Goal: Task Accomplishment & Management: Manage account settings

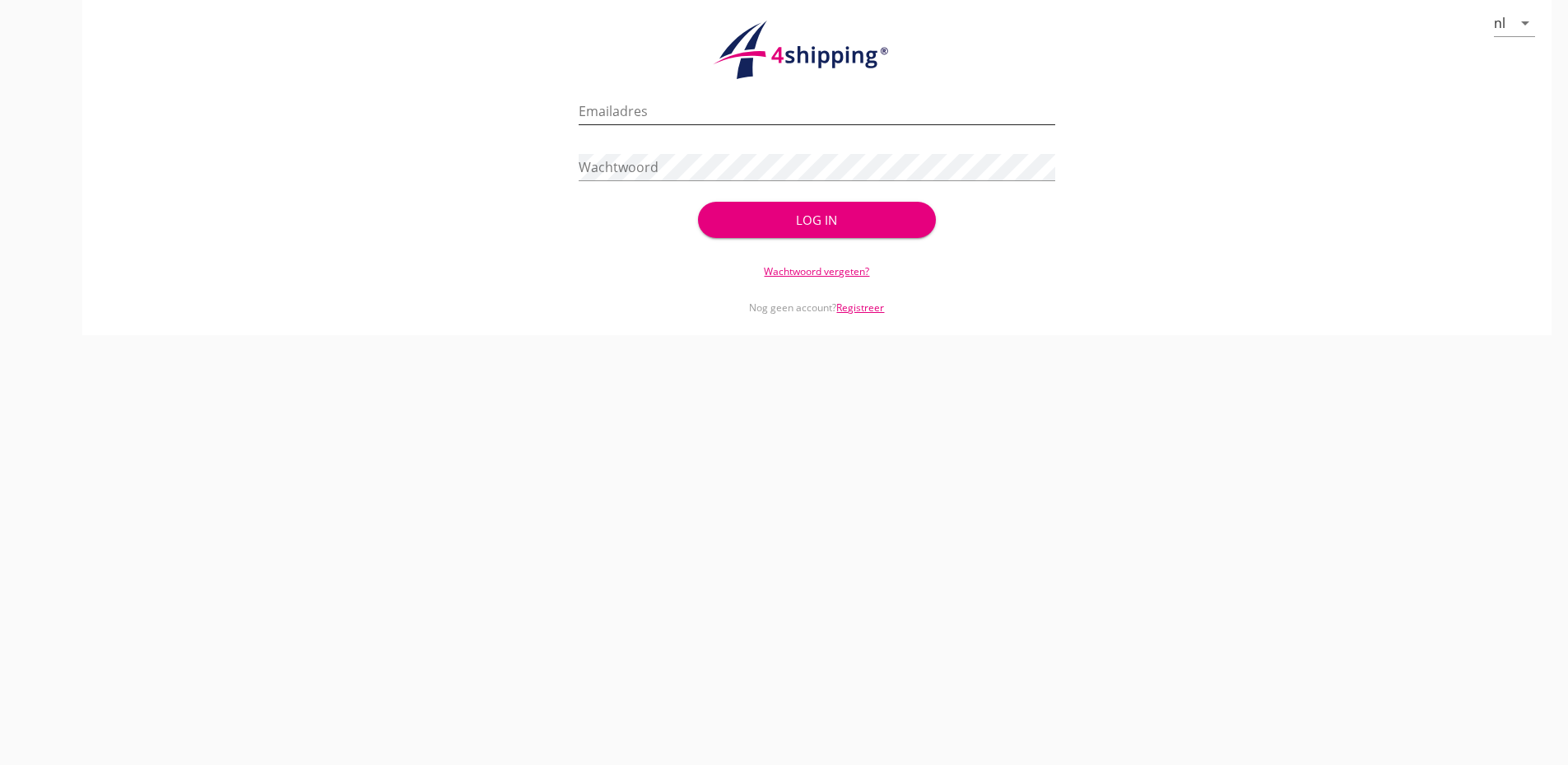
click at [832, 113] on input "Emailadres" at bounding box center [816, 111] width 476 height 27
type input "[PERSON_NAME][EMAIL_ADDRESS][DOMAIN_NAME]"
click at [698, 201] on button "Log in" at bounding box center [816, 219] width 238 height 36
click at [827, 211] on div "Log in" at bounding box center [816, 219] width 238 height 36
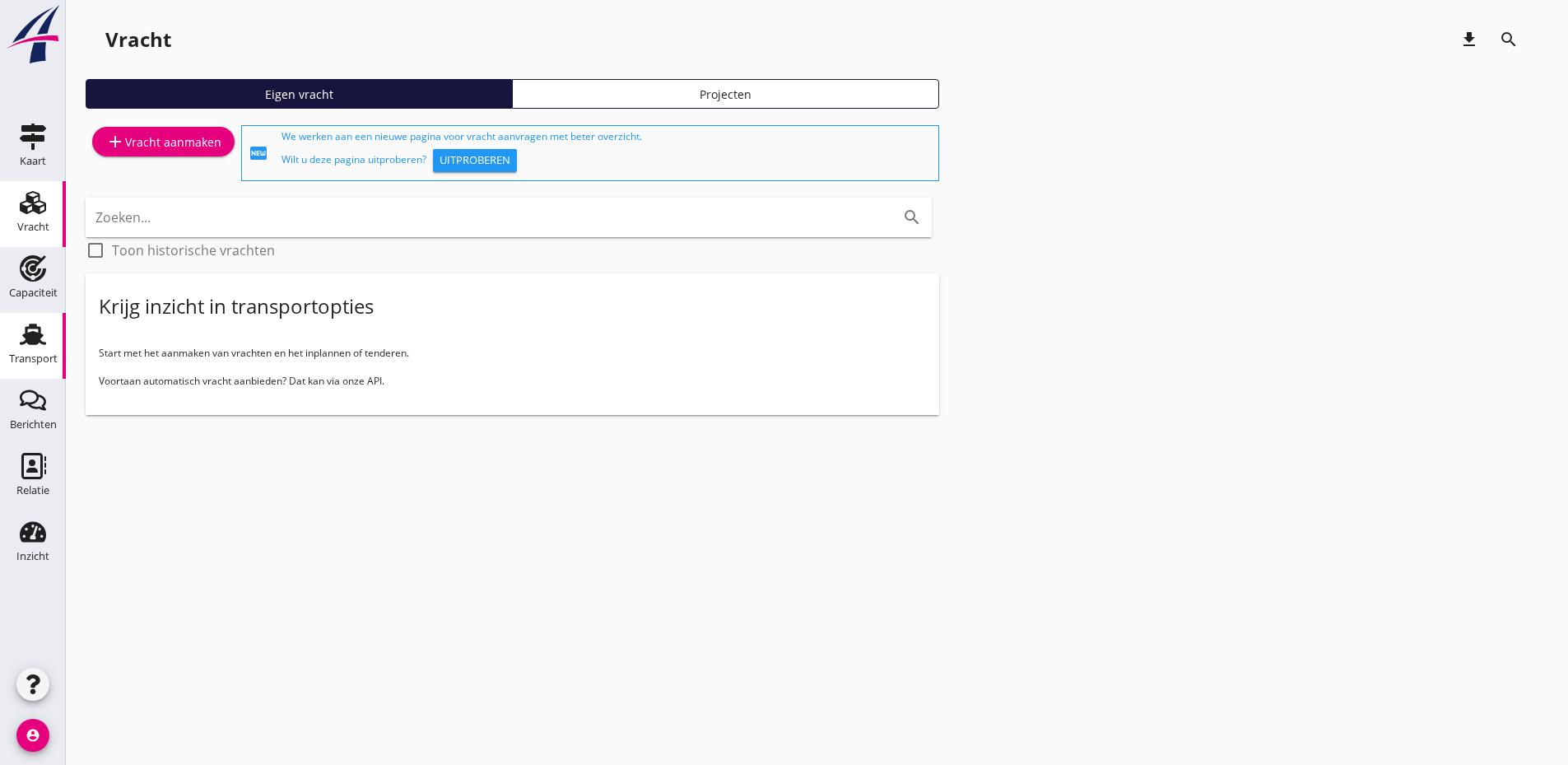
click at [13, 337] on div "Transport" at bounding box center [32, 334] width 40 height 27
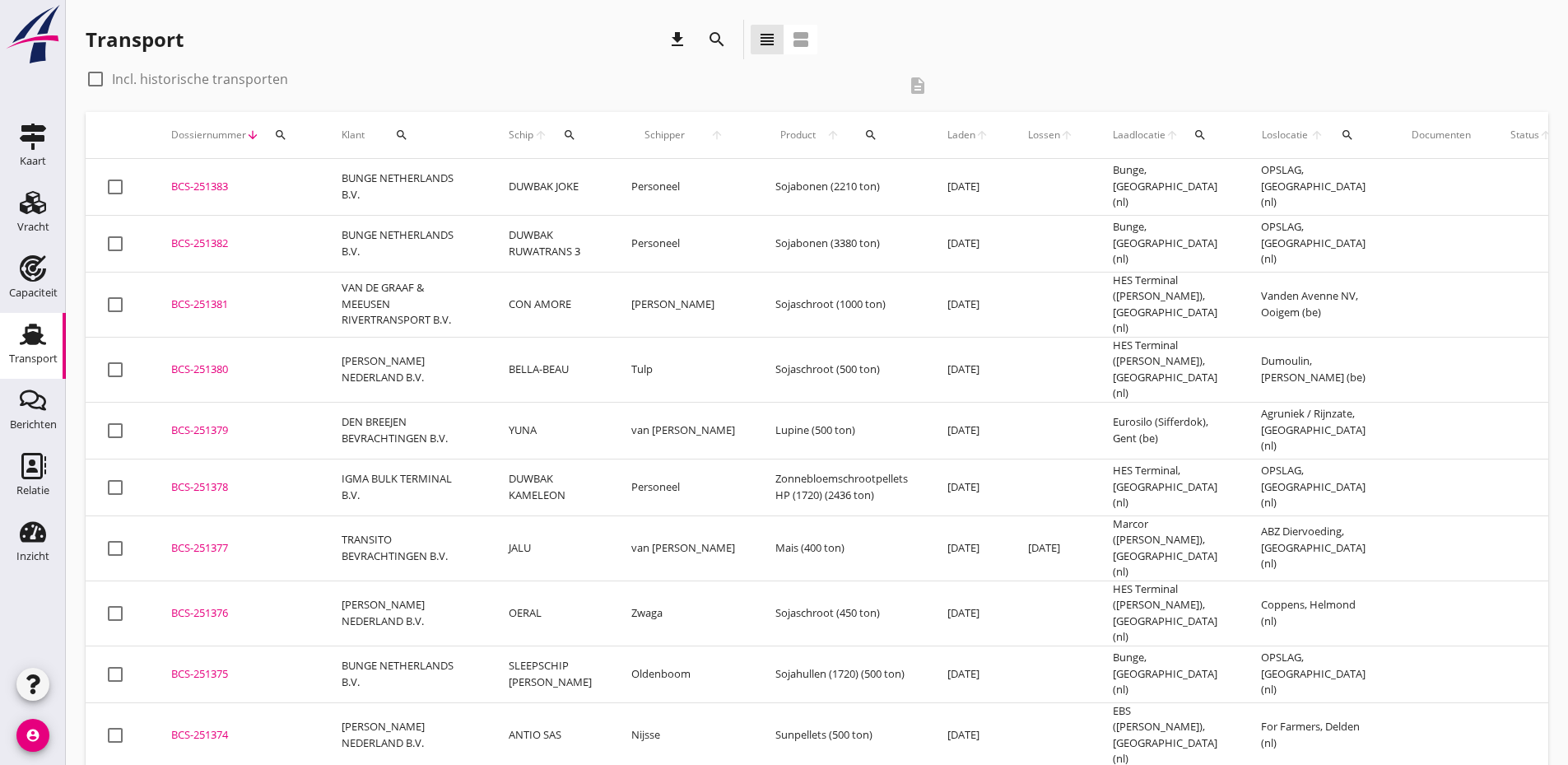
click at [281, 142] on button "search" at bounding box center [280, 135] width 29 height 29
click at [301, 180] on input "Zoeken op dossiernummer..." at bounding box center [358, 182] width 171 height 27
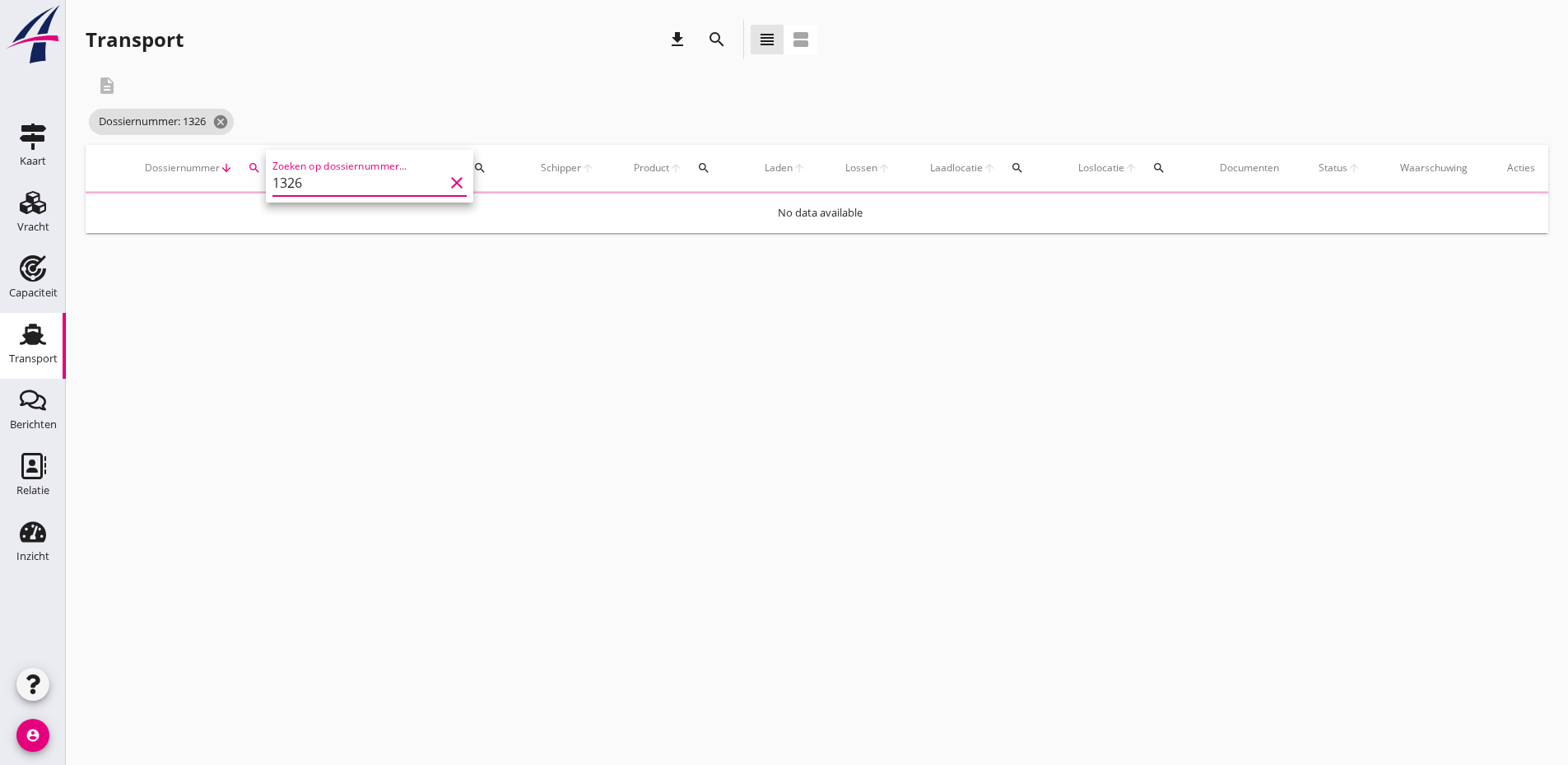
type input "1326"
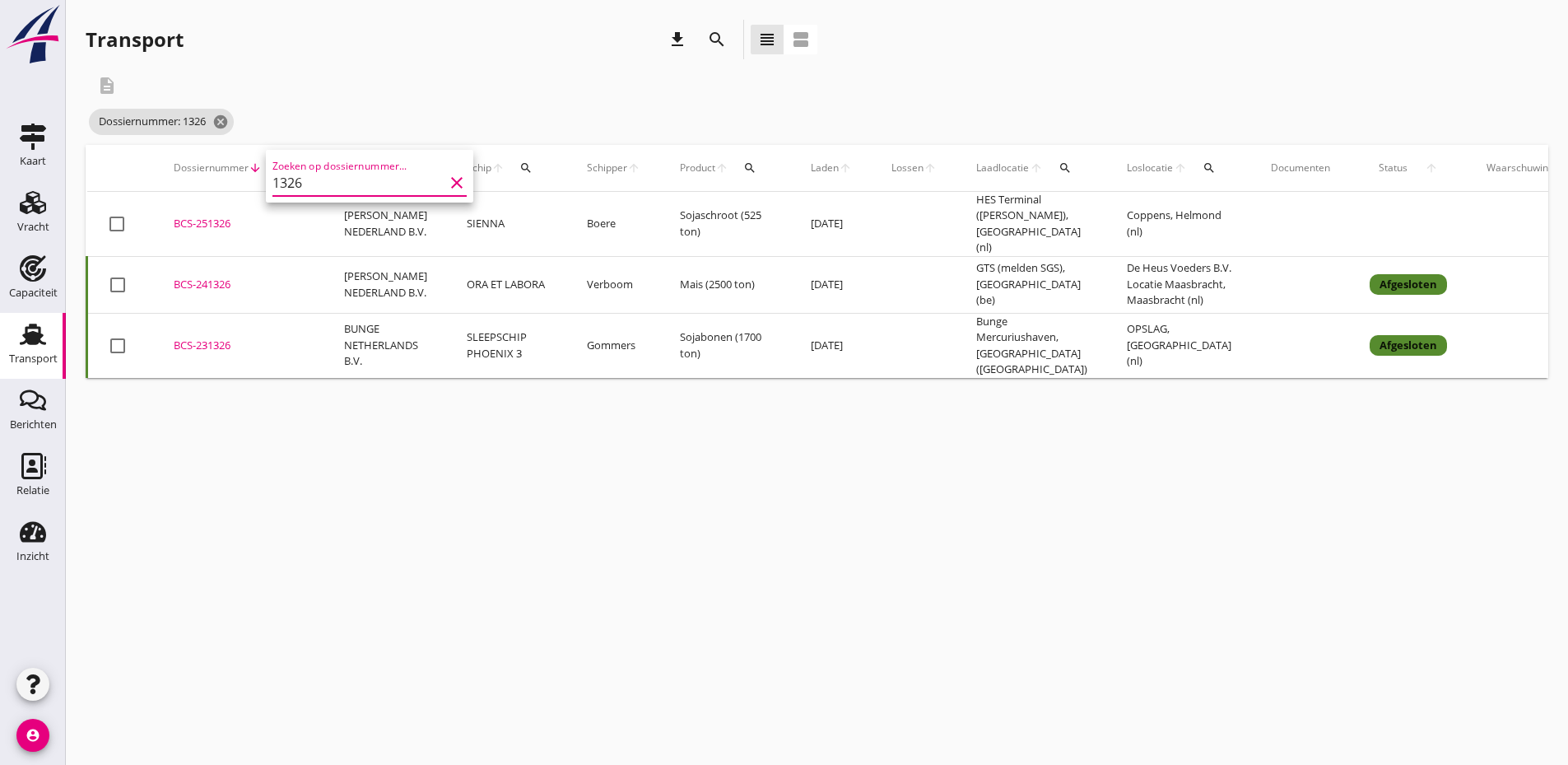
click at [206, 216] on div "BCS-251326" at bounding box center [239, 224] width 131 height 17
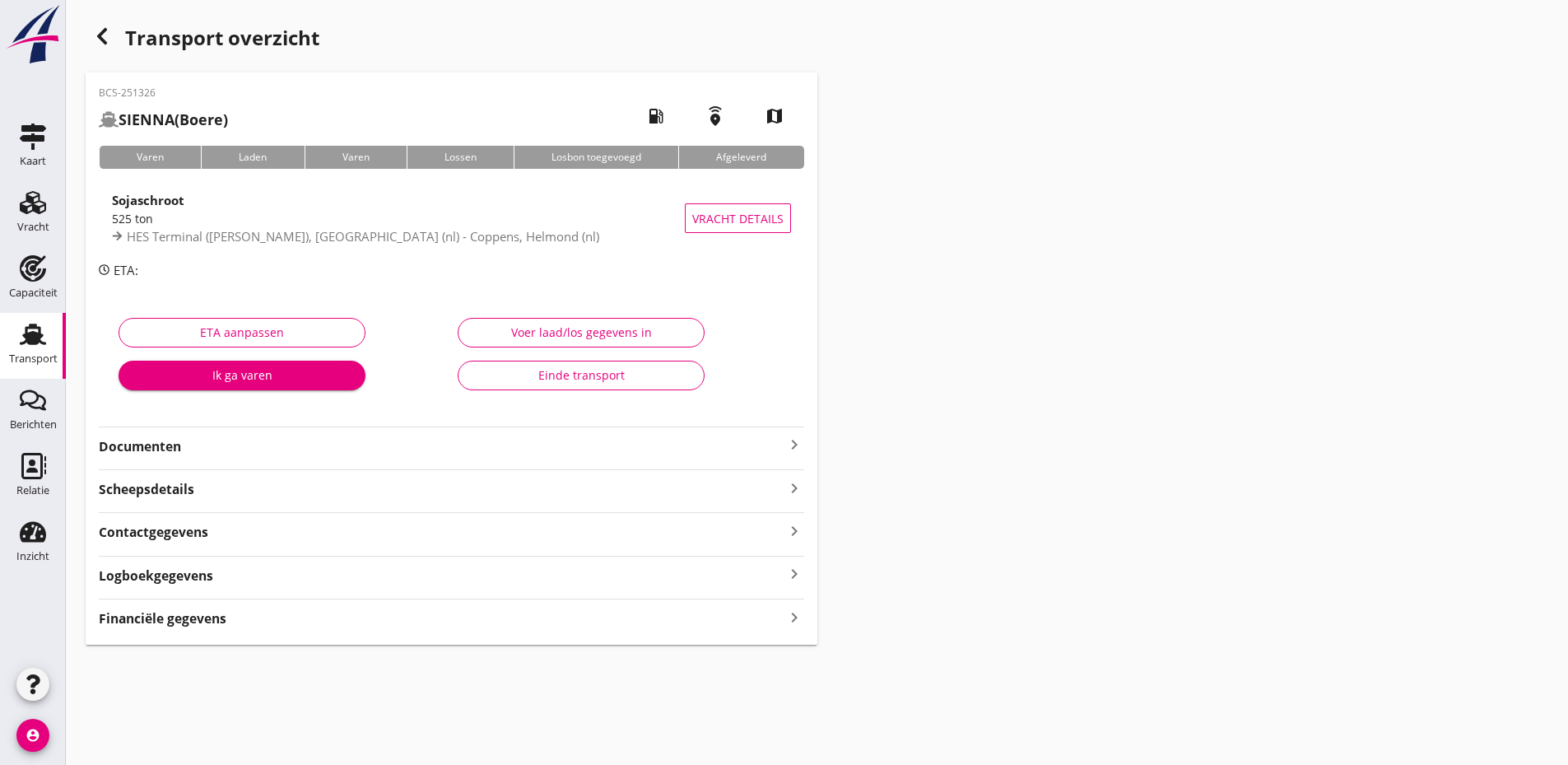
click at [306, 450] on strong "Documenten" at bounding box center [441, 446] width 686 height 19
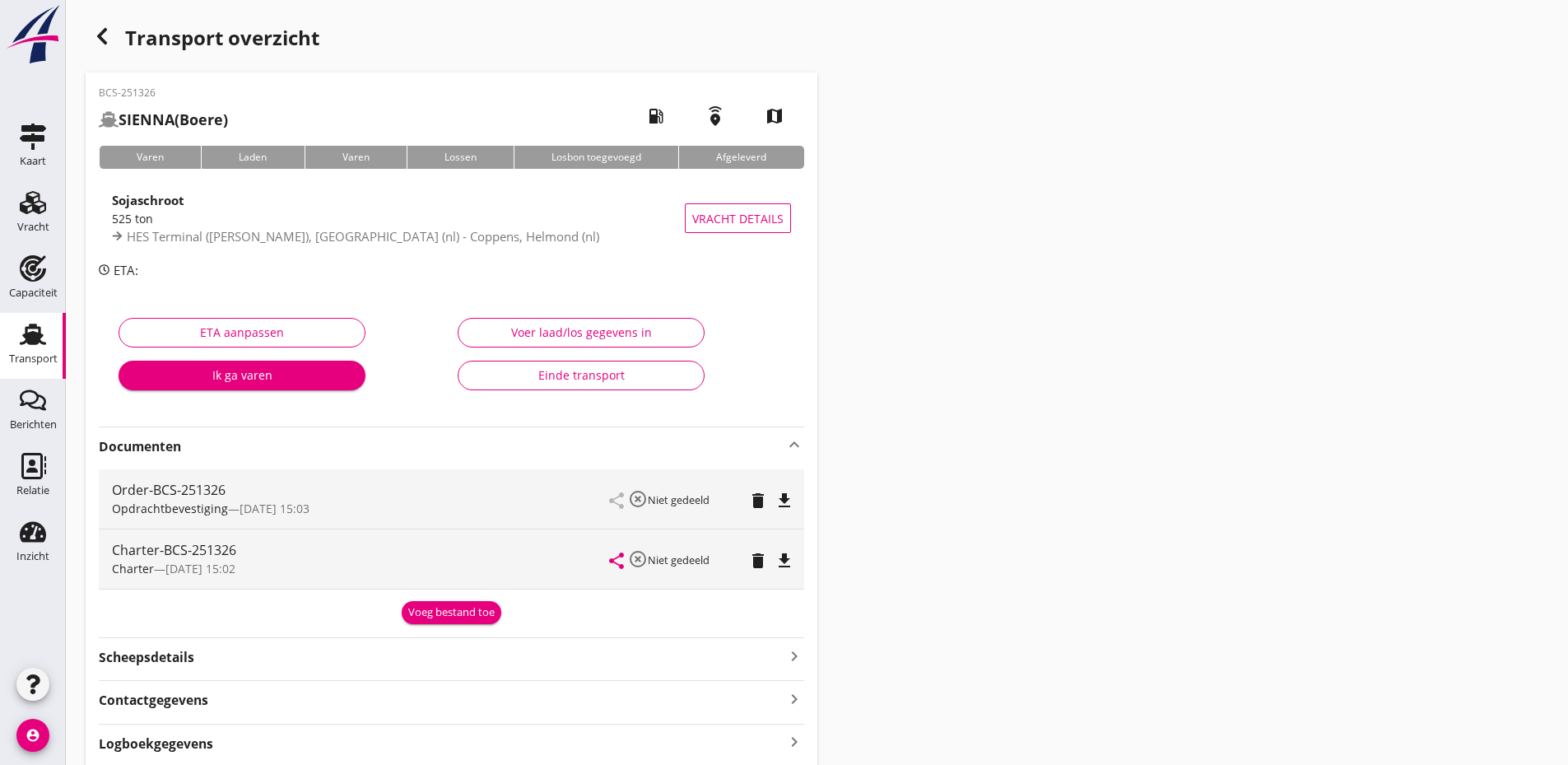
click at [459, 617] on div "Voeg bestand toe" at bounding box center [451, 612] width 86 height 17
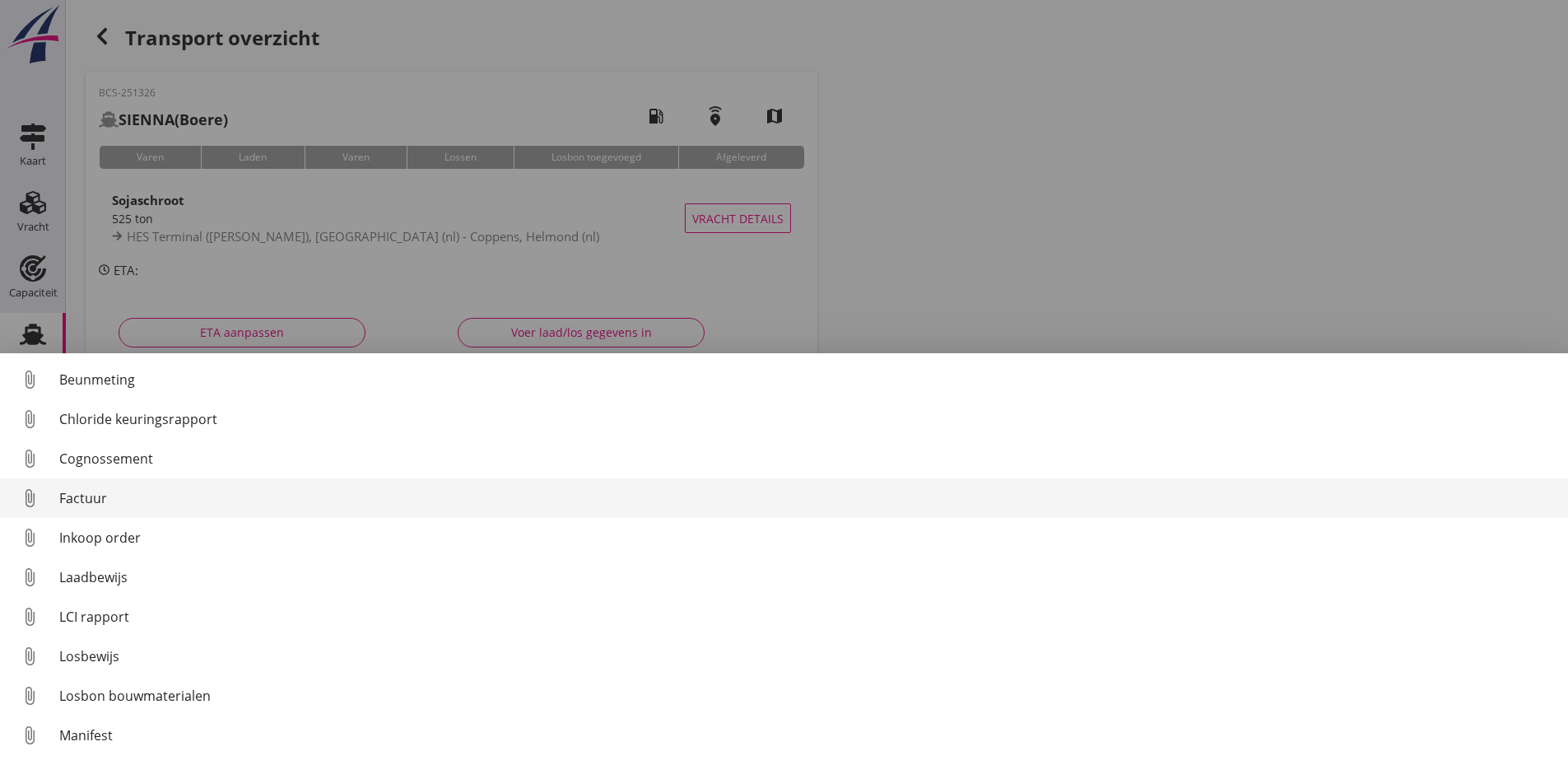
click at [80, 495] on div "Factuur" at bounding box center [806, 497] width 1495 height 19
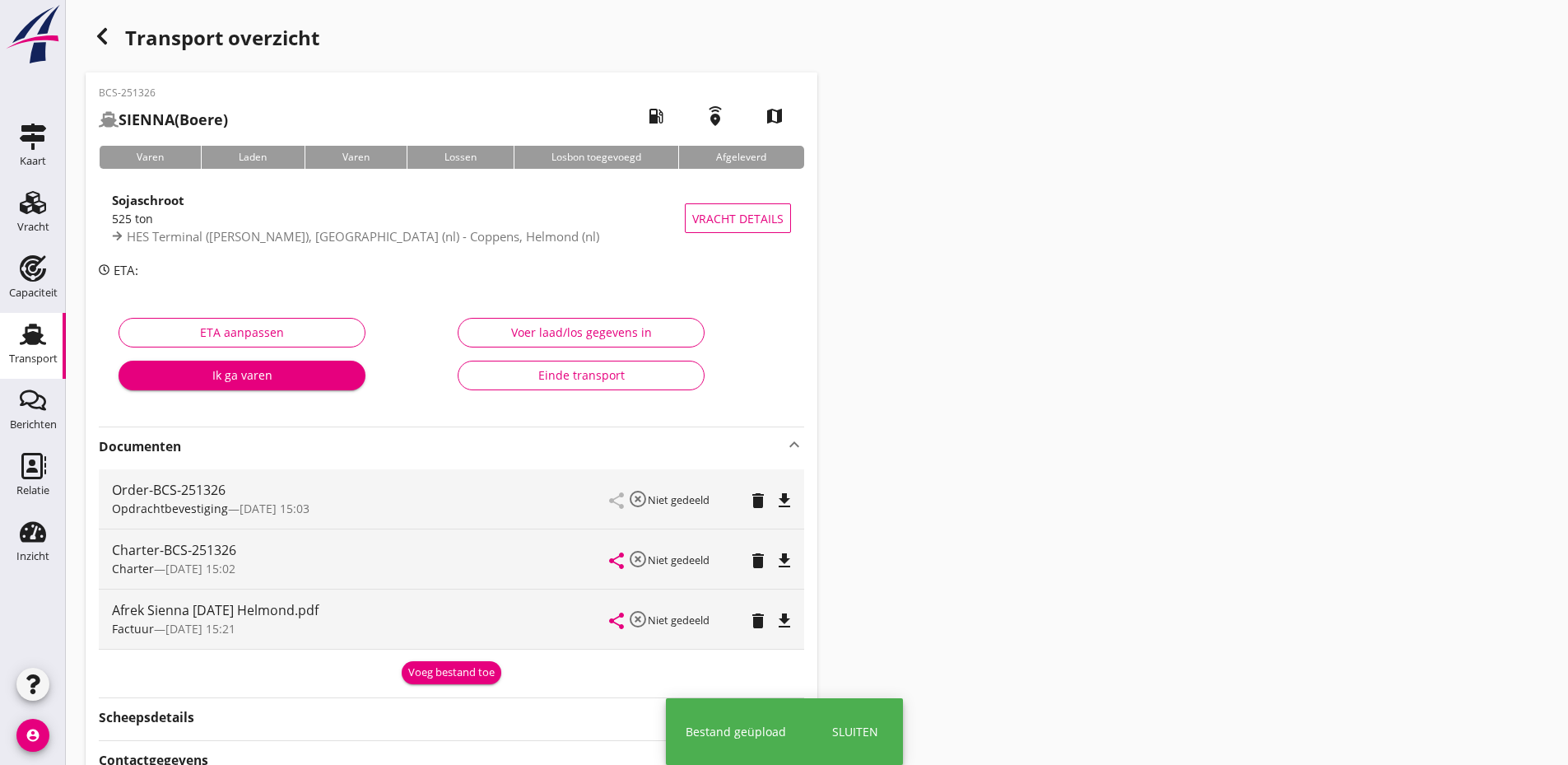
click at [460, 669] on div "Voeg bestand toe" at bounding box center [451, 673] width 86 height 17
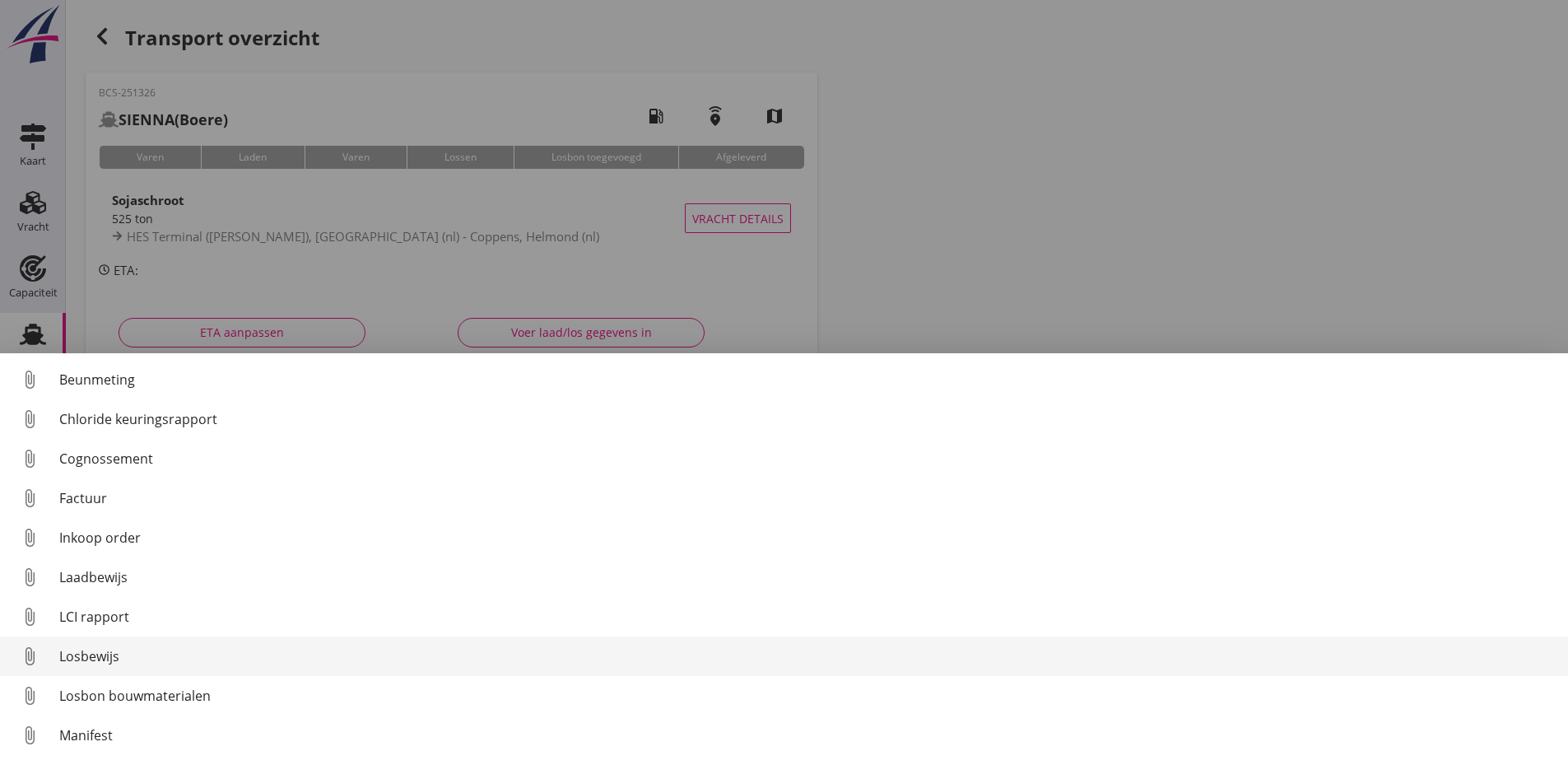
click at [111, 661] on div "Losbewijs" at bounding box center [806, 656] width 1495 height 19
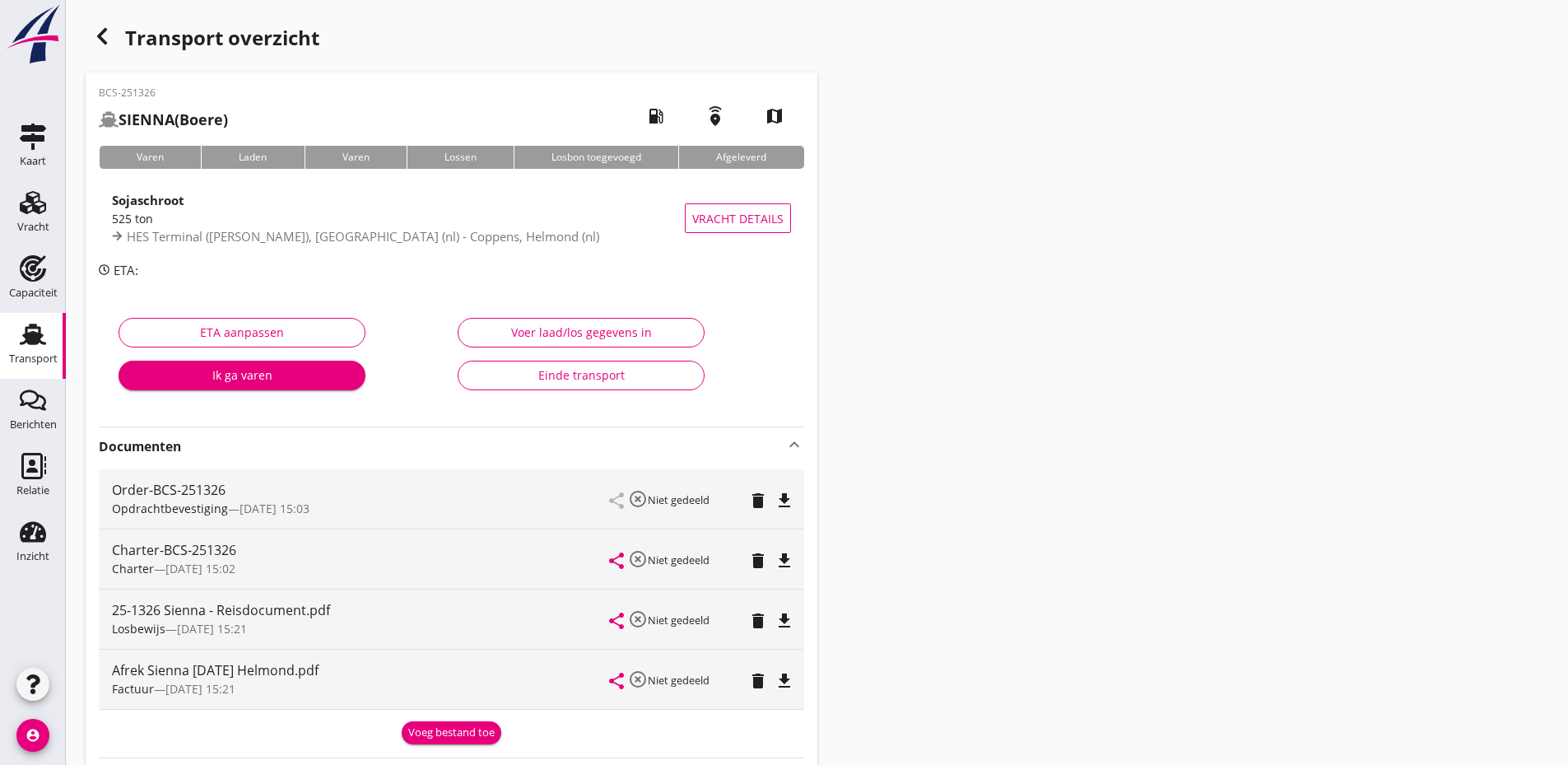
click at [460, 729] on div "Voeg bestand toe" at bounding box center [451, 733] width 86 height 17
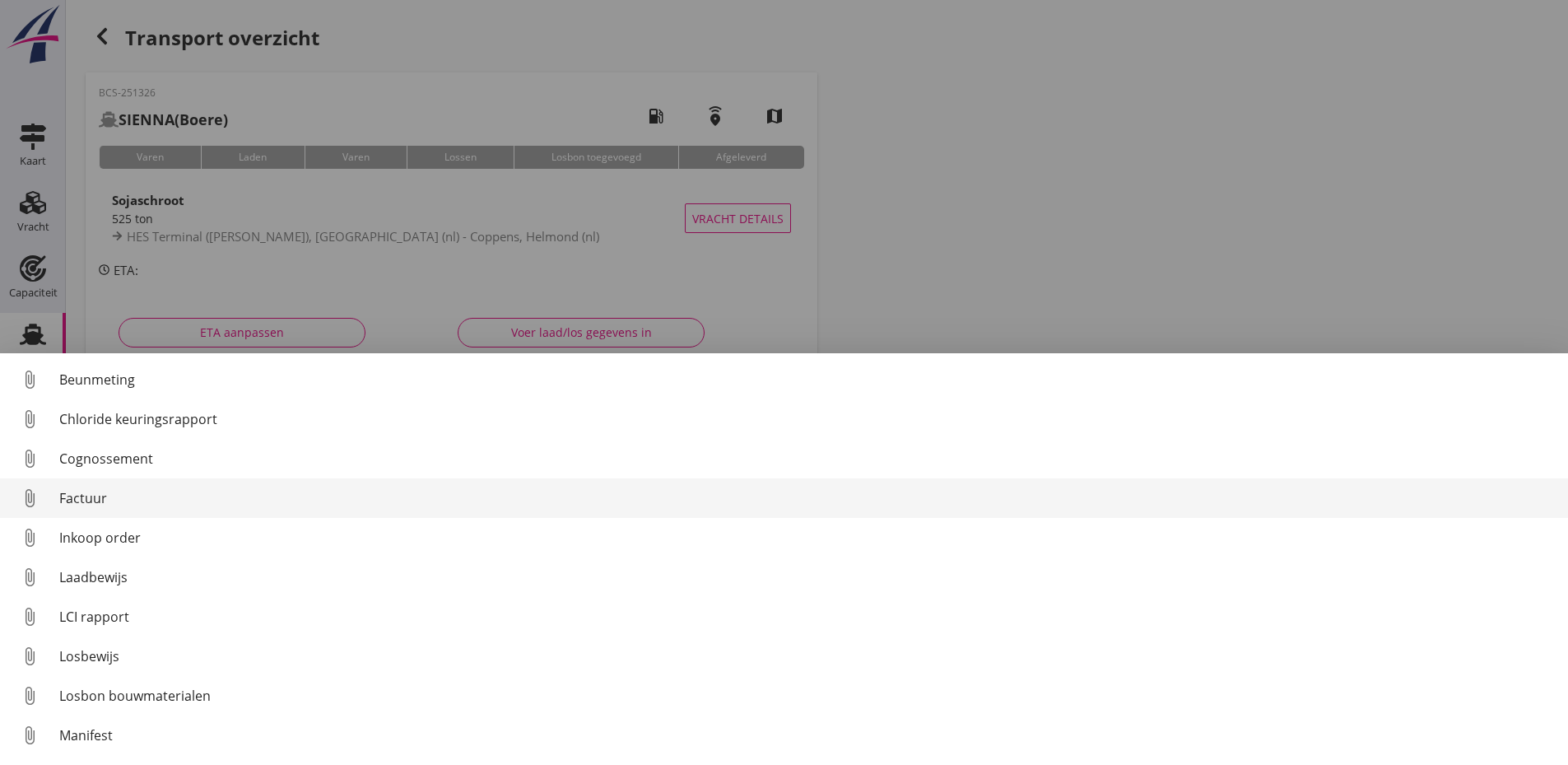
click at [103, 487] on link "attach_file Factuur" at bounding box center [784, 497] width 1568 height 40
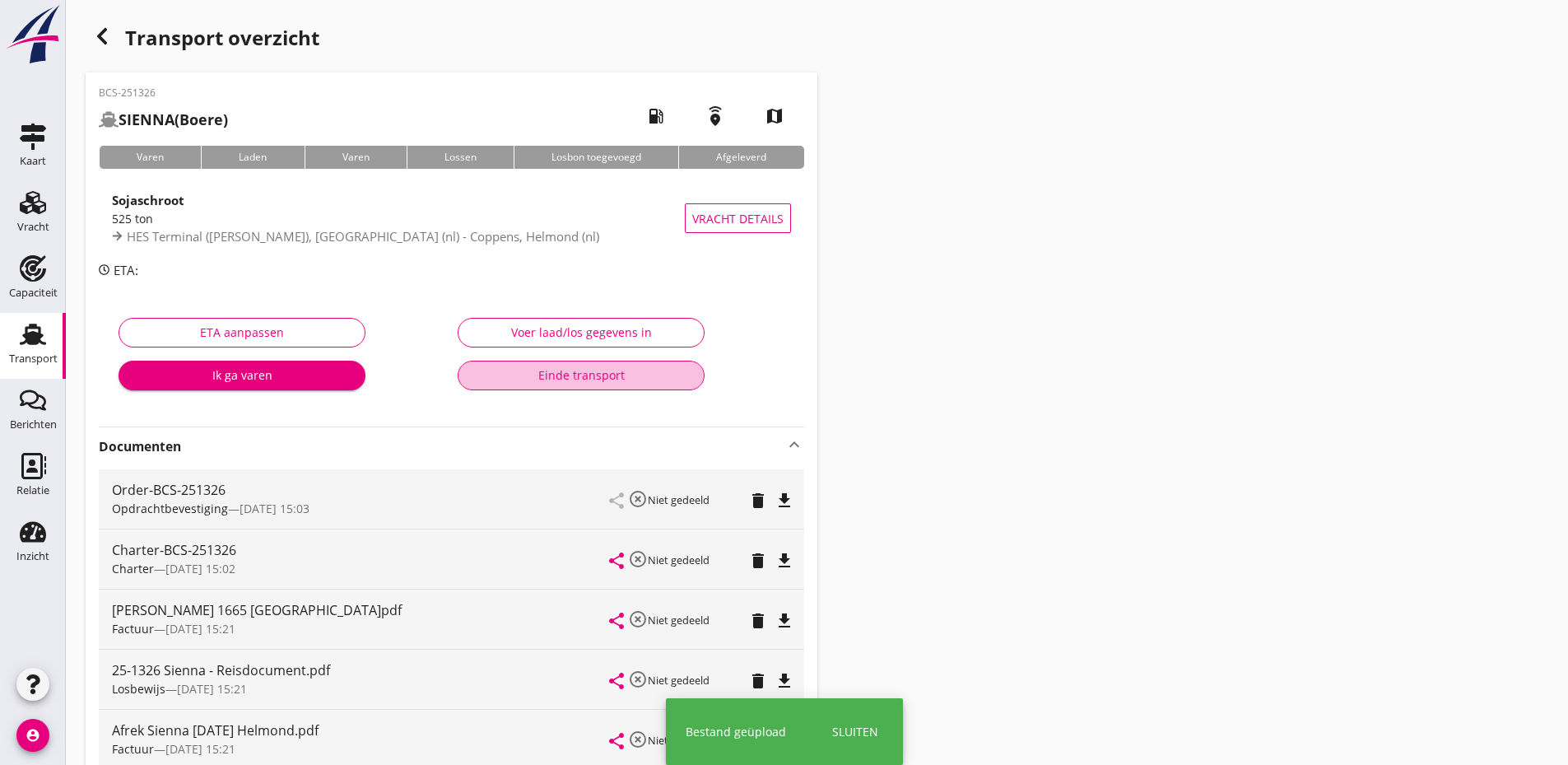
click at [567, 378] on div "Einde transport" at bounding box center [581, 374] width 219 height 17
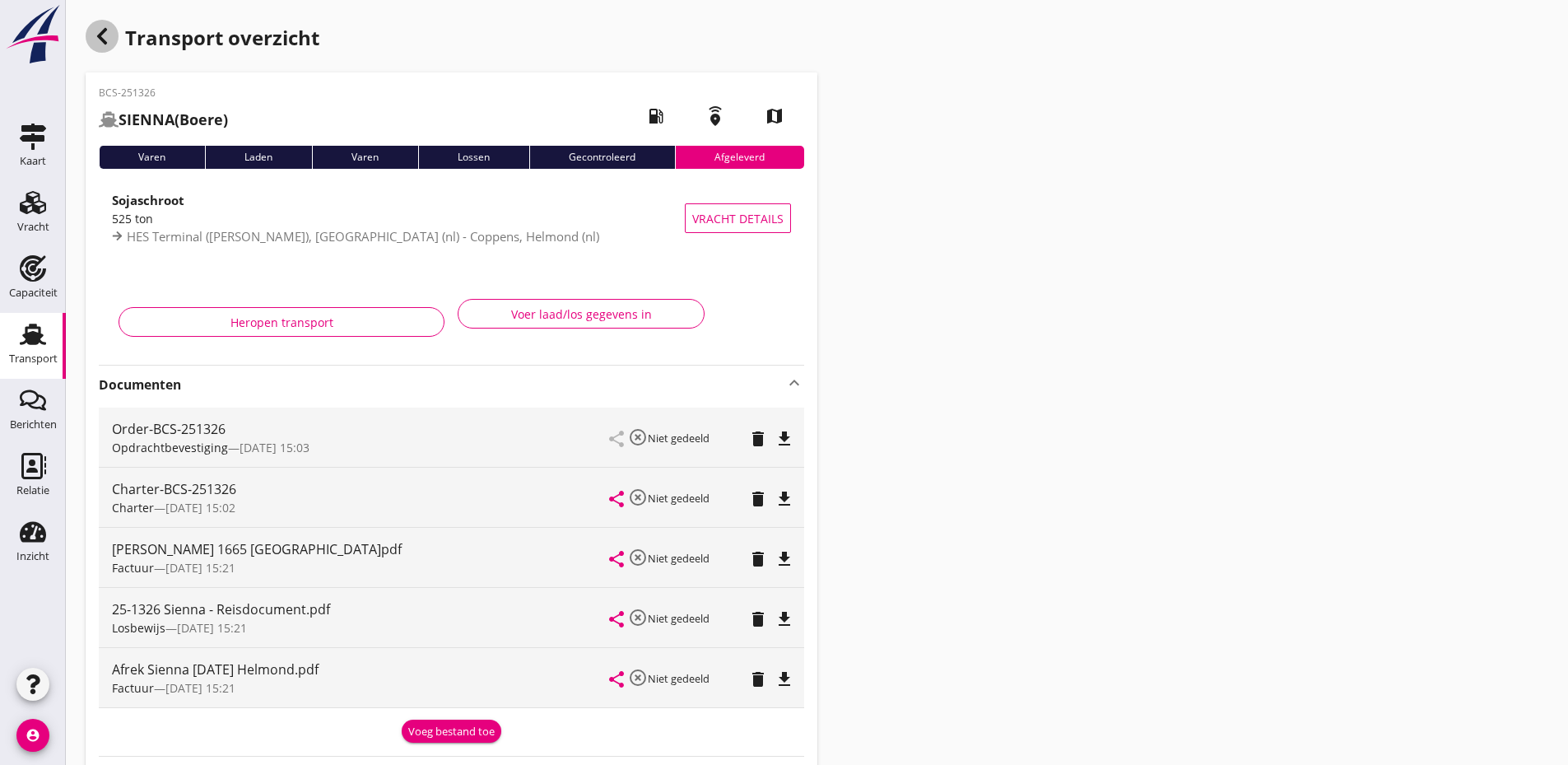
click at [101, 30] on icon "button" at bounding box center [101, 36] width 19 height 19
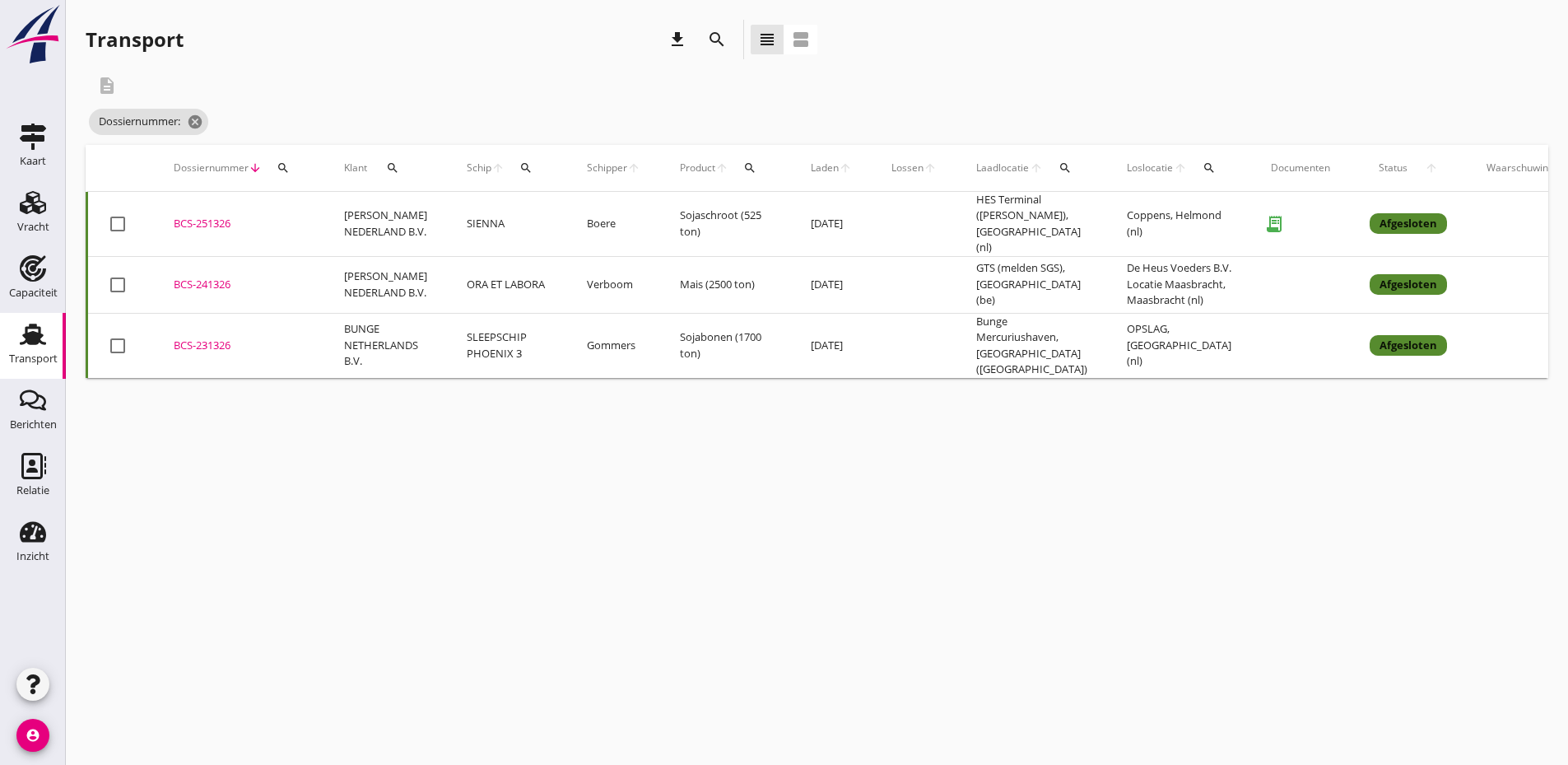
click at [278, 162] on icon "search" at bounding box center [283, 168] width 13 height 13
click at [317, 222] on input "Zoeken op dossiernummer..." at bounding box center [360, 215] width 171 height 27
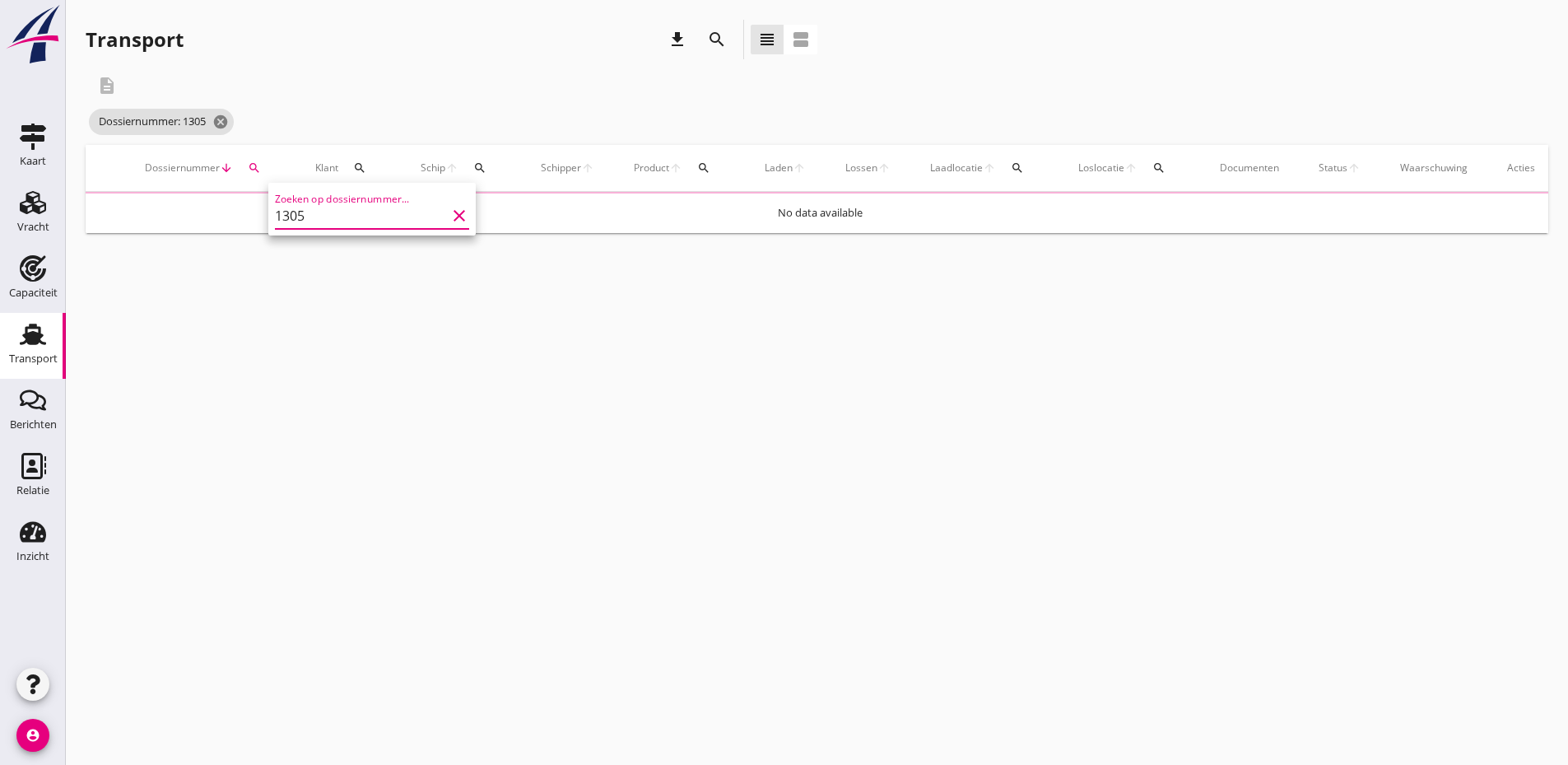
type input "1305"
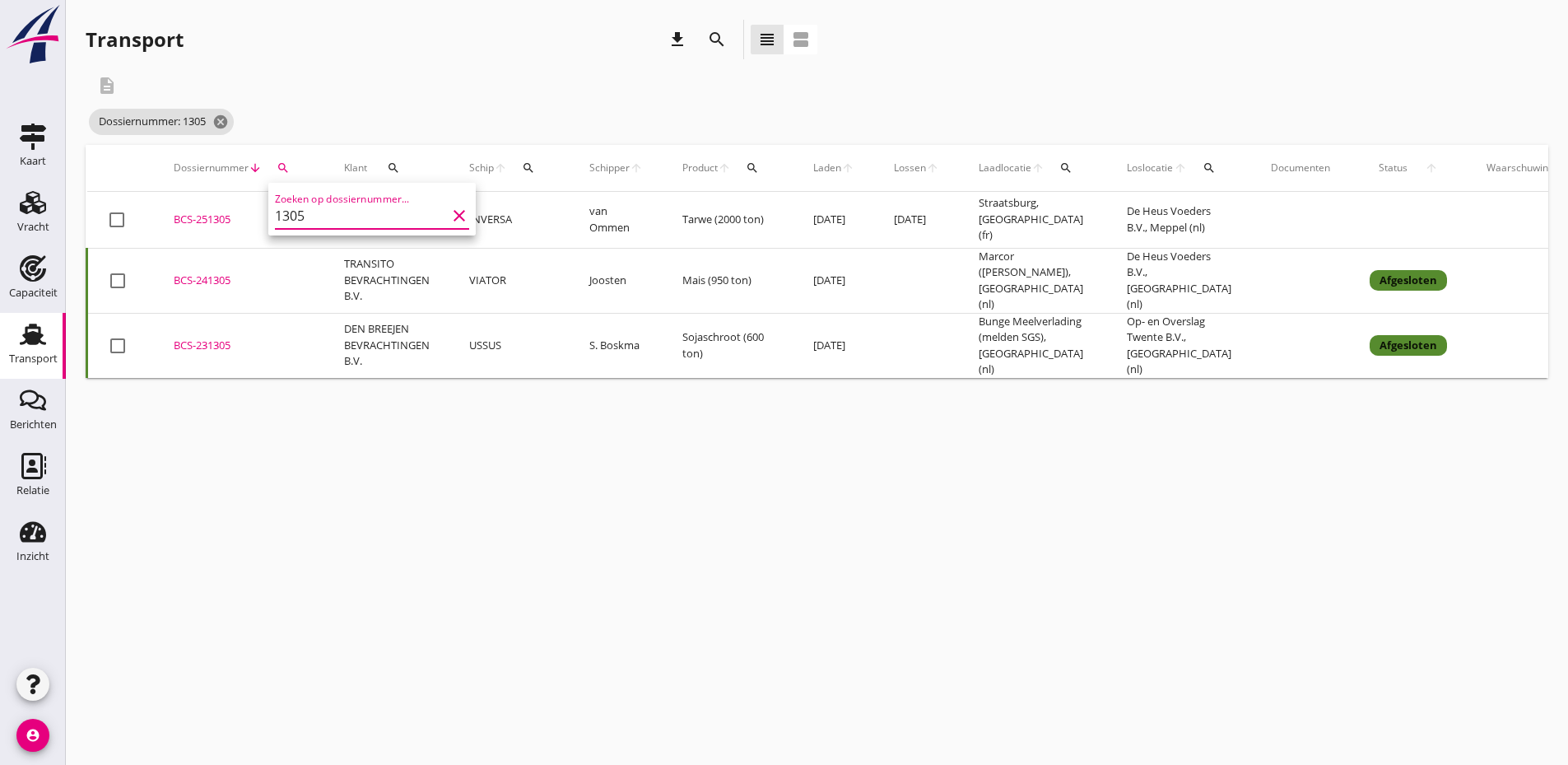
click at [206, 222] on div "BCS-251305" at bounding box center [239, 220] width 131 height 17
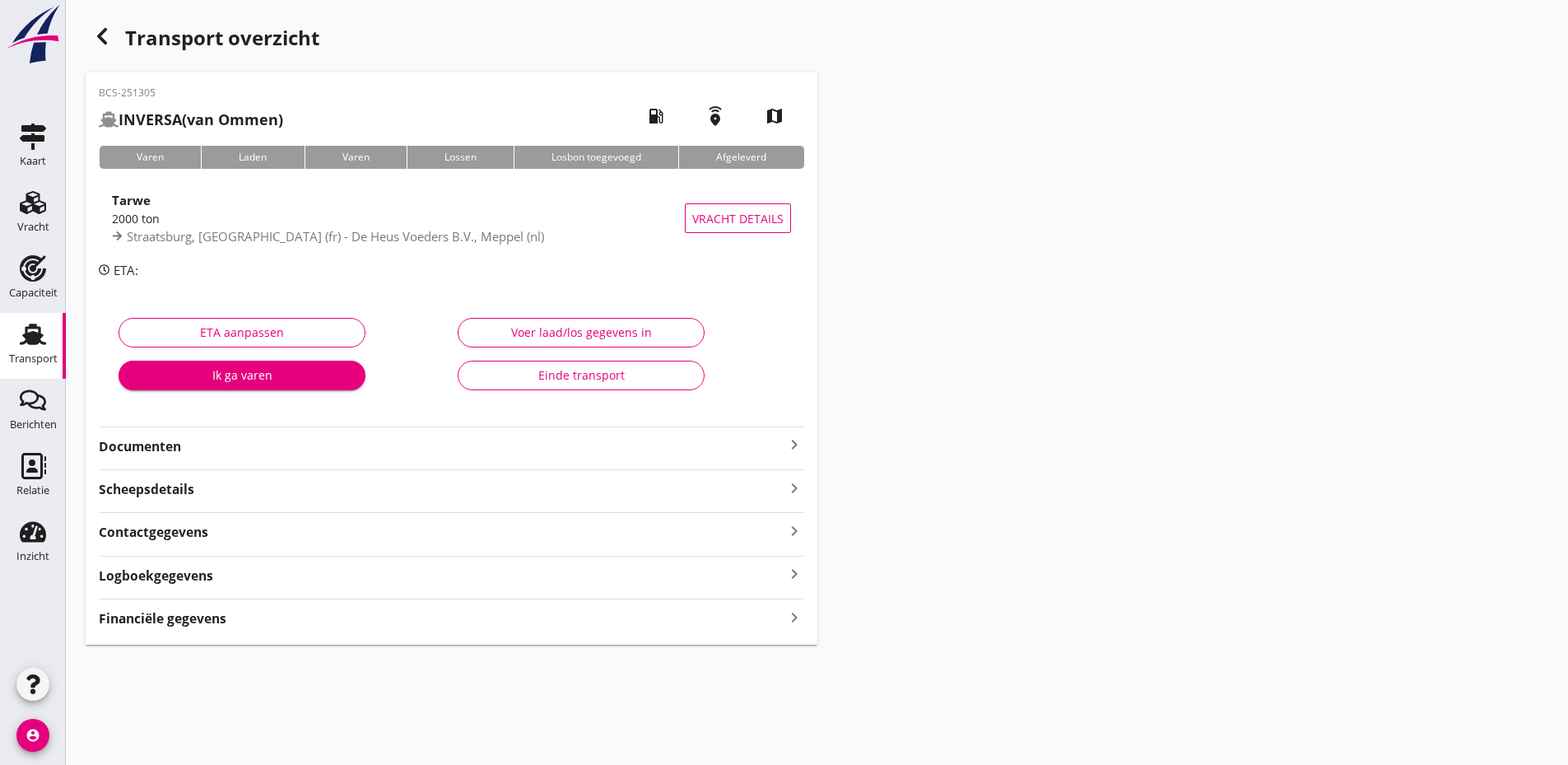
click at [193, 457] on div "BCS-251305 INVERSA (van Ommen) local_gas_station emergency_share map Varen Lade…" at bounding box center [451, 359] width 732 height 572
click at [155, 437] on strong "Documenten" at bounding box center [441, 446] width 686 height 19
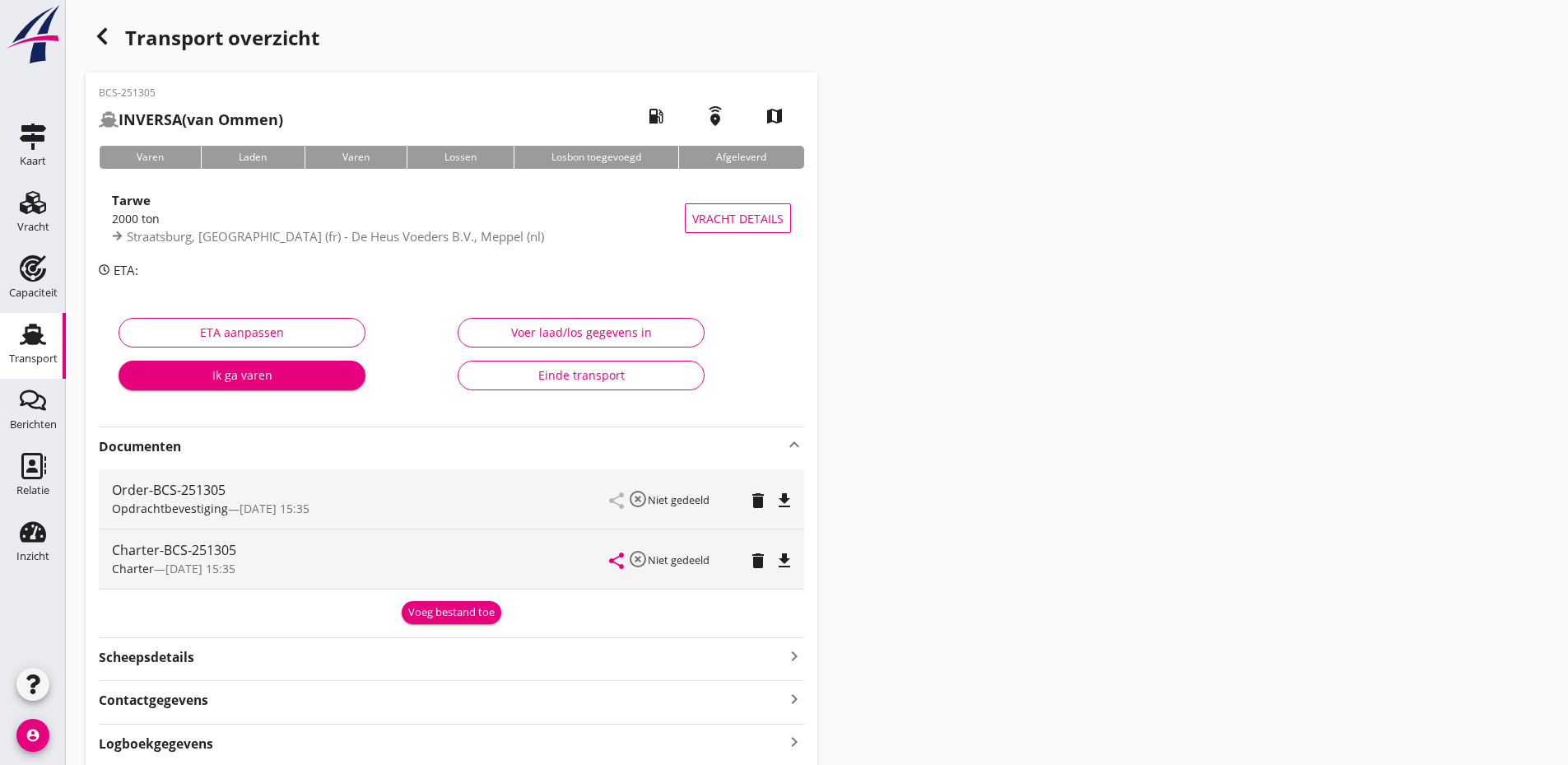
click at [451, 610] on div "Voeg bestand toe" at bounding box center [451, 612] width 86 height 17
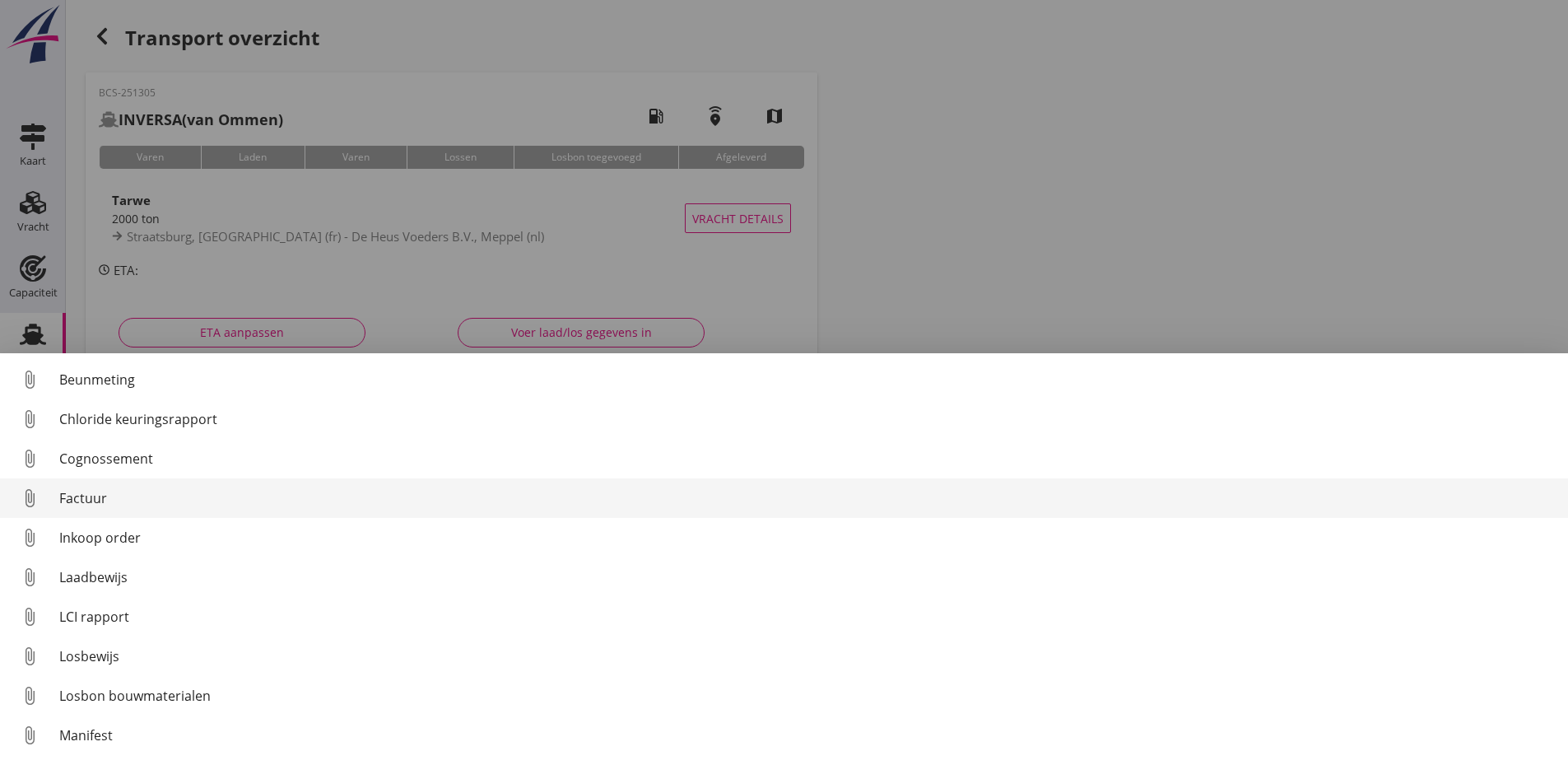
click at [90, 498] on div "Factuur" at bounding box center [806, 497] width 1495 height 19
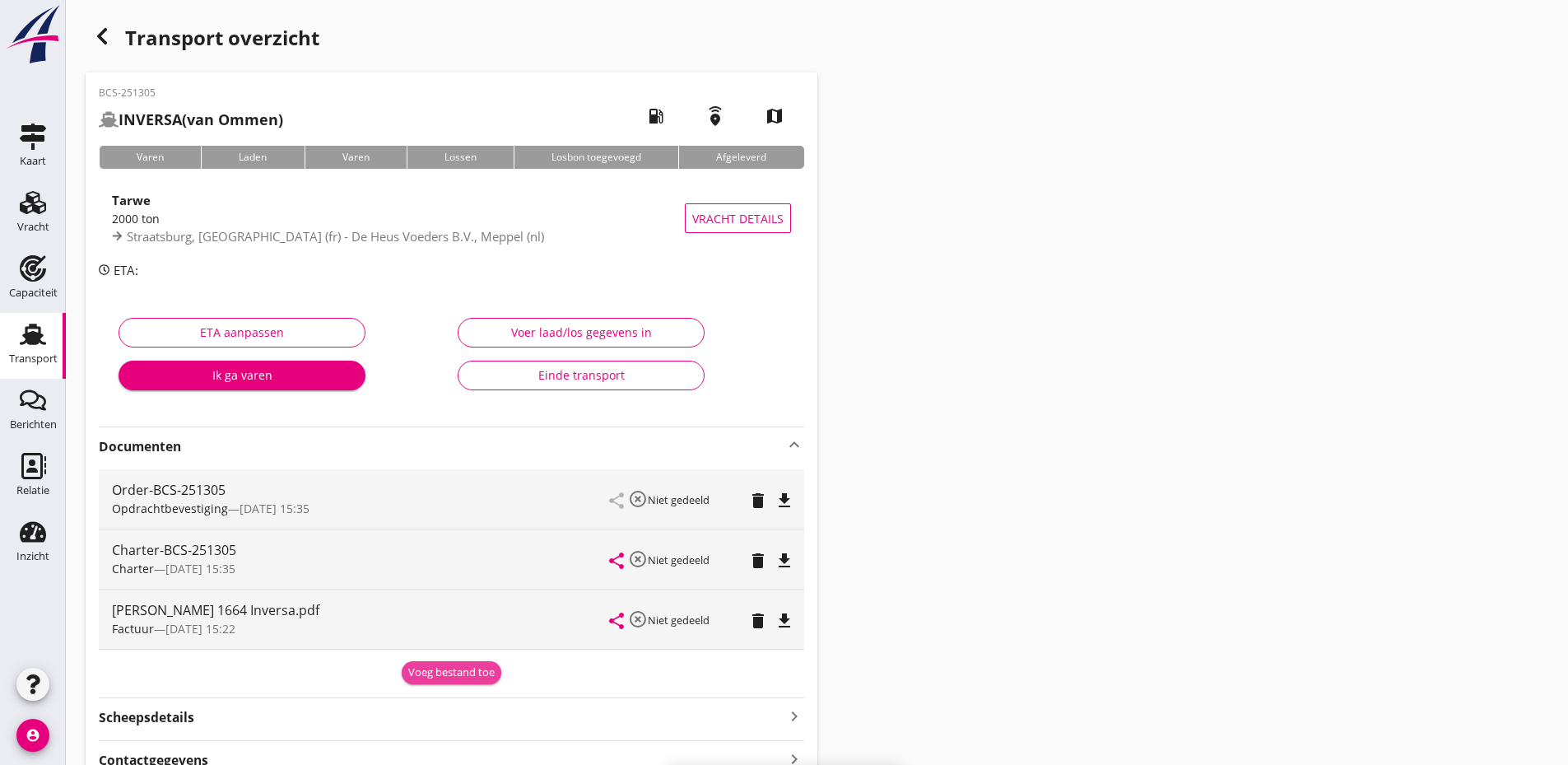
click at [460, 666] on div "Voeg bestand toe" at bounding box center [451, 673] width 86 height 17
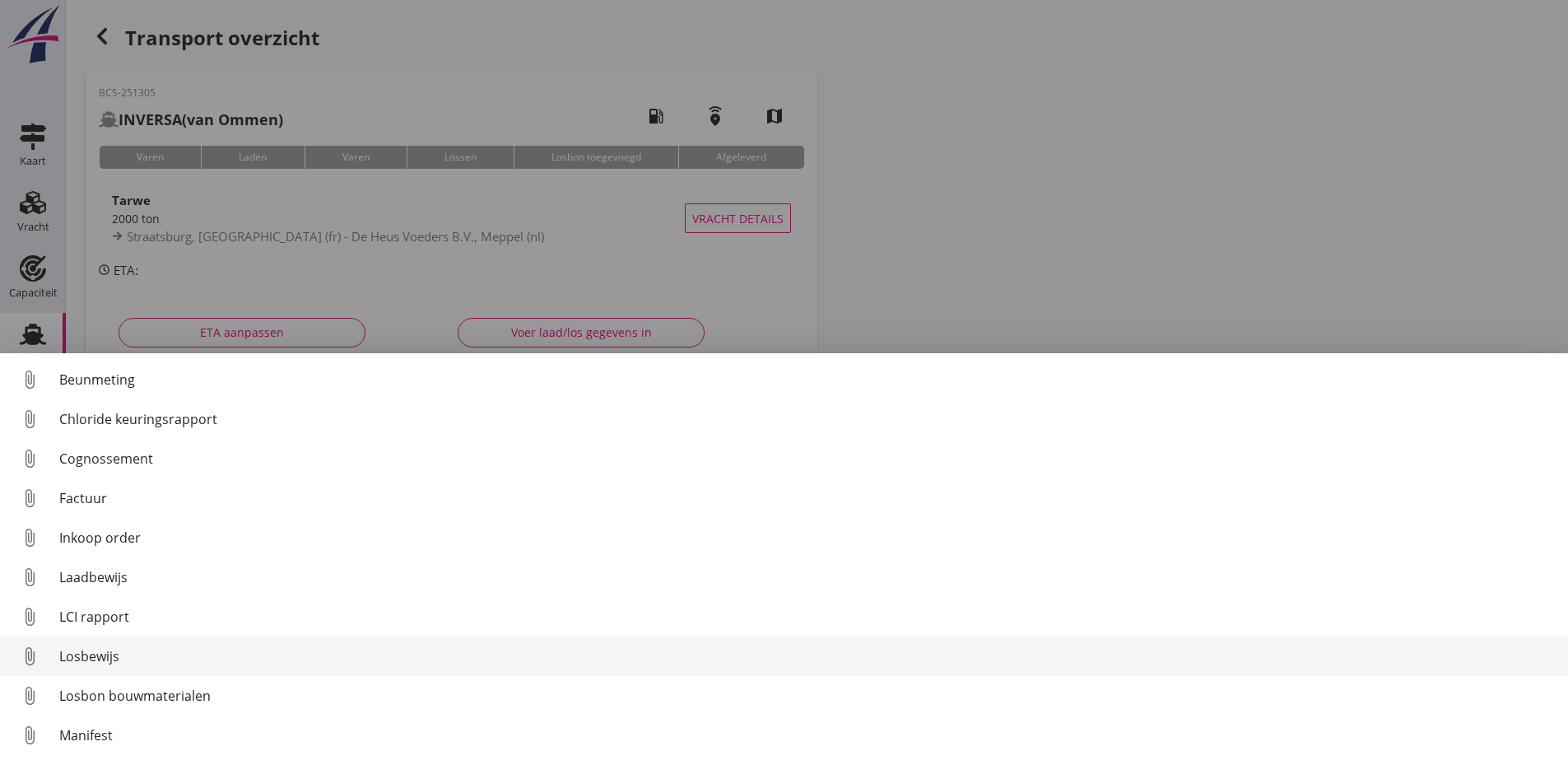
click at [92, 648] on div "Losbewijs" at bounding box center [806, 656] width 1495 height 19
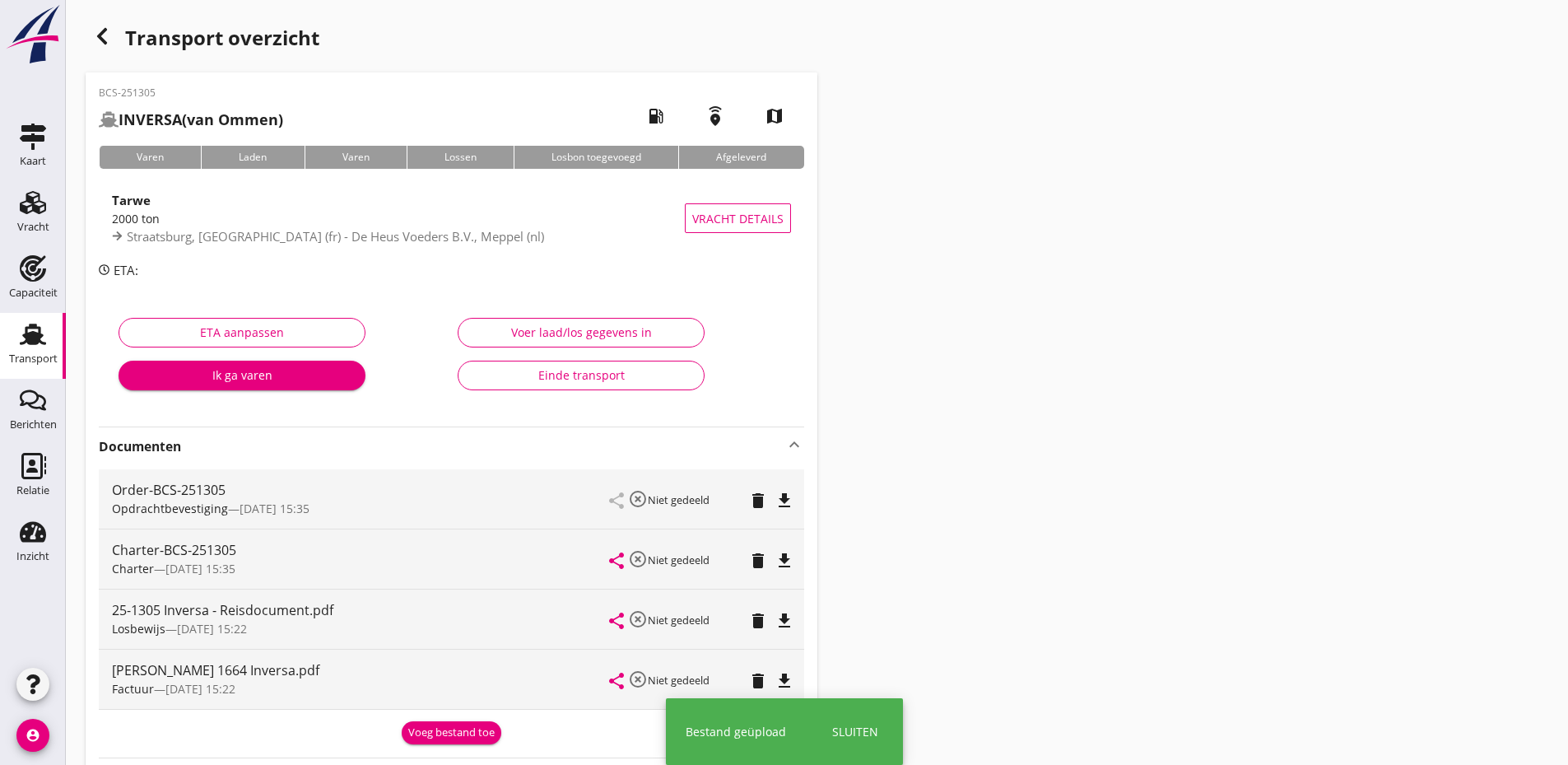
click at [454, 728] on div "Voeg bestand toe" at bounding box center [451, 733] width 86 height 17
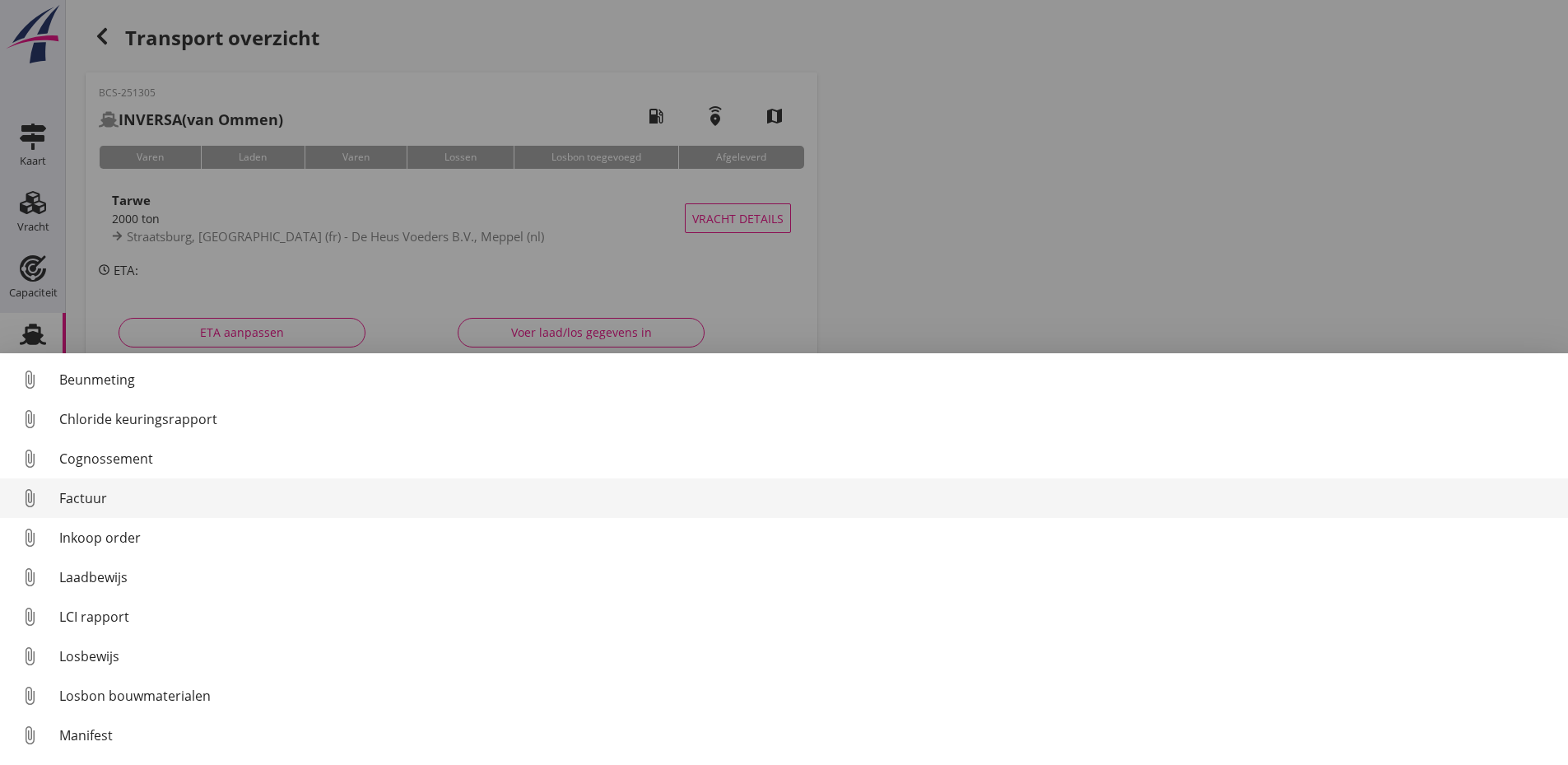
click at [82, 492] on div "Factuur" at bounding box center [806, 497] width 1495 height 19
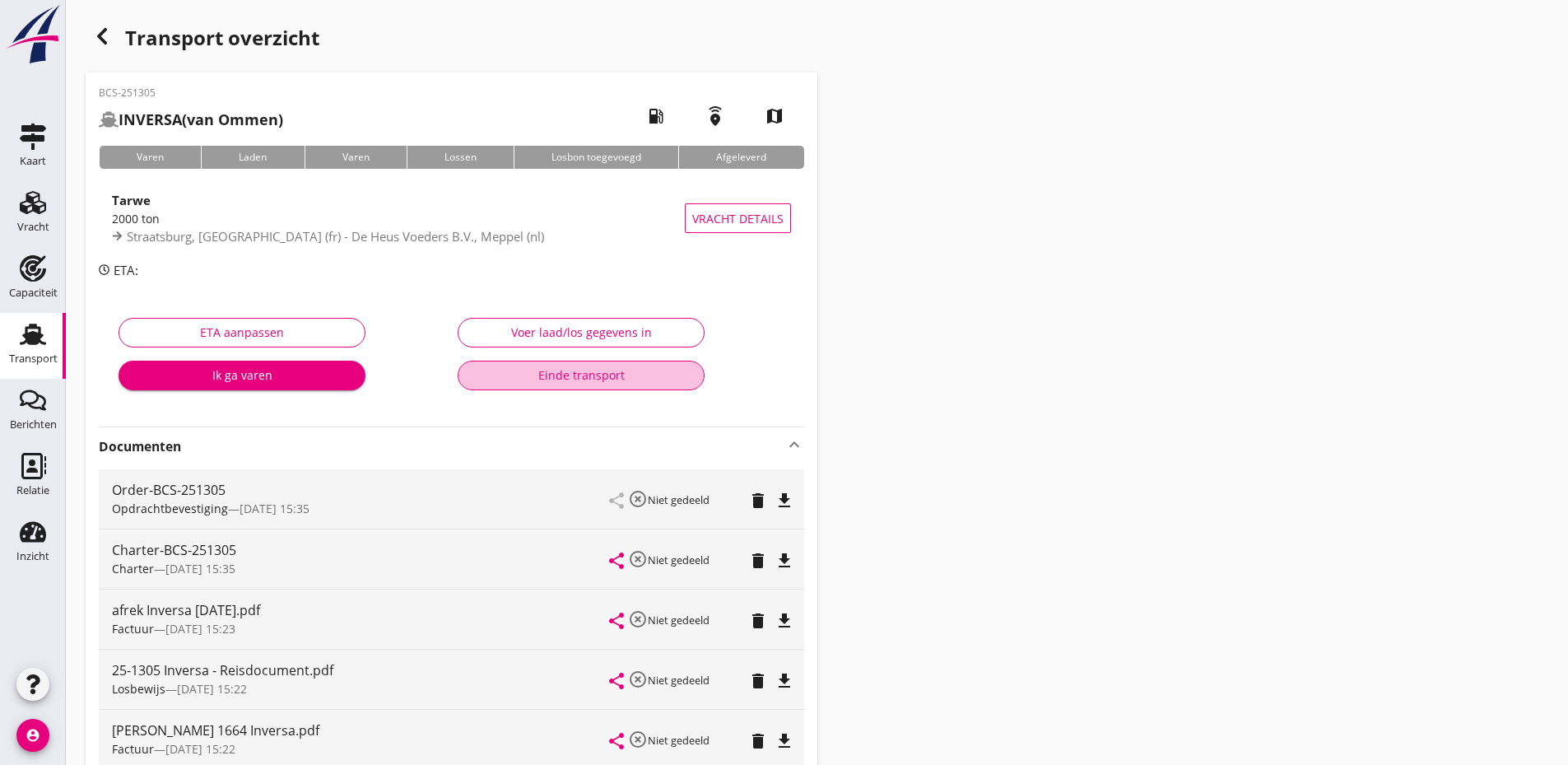
click at [588, 378] on div "Einde transport" at bounding box center [581, 374] width 219 height 17
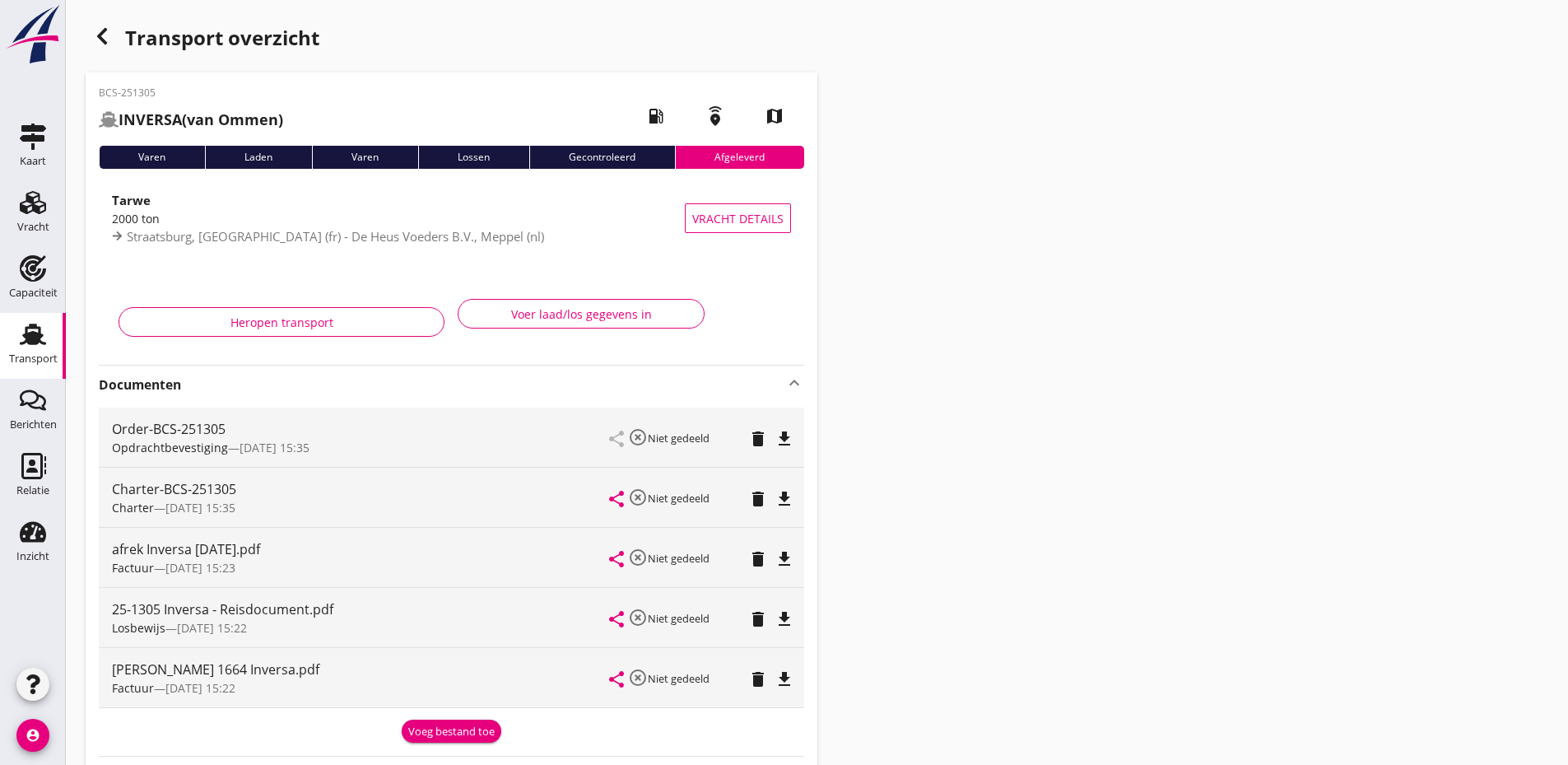
click at [102, 30] on icon "button" at bounding box center [101, 36] width 19 height 19
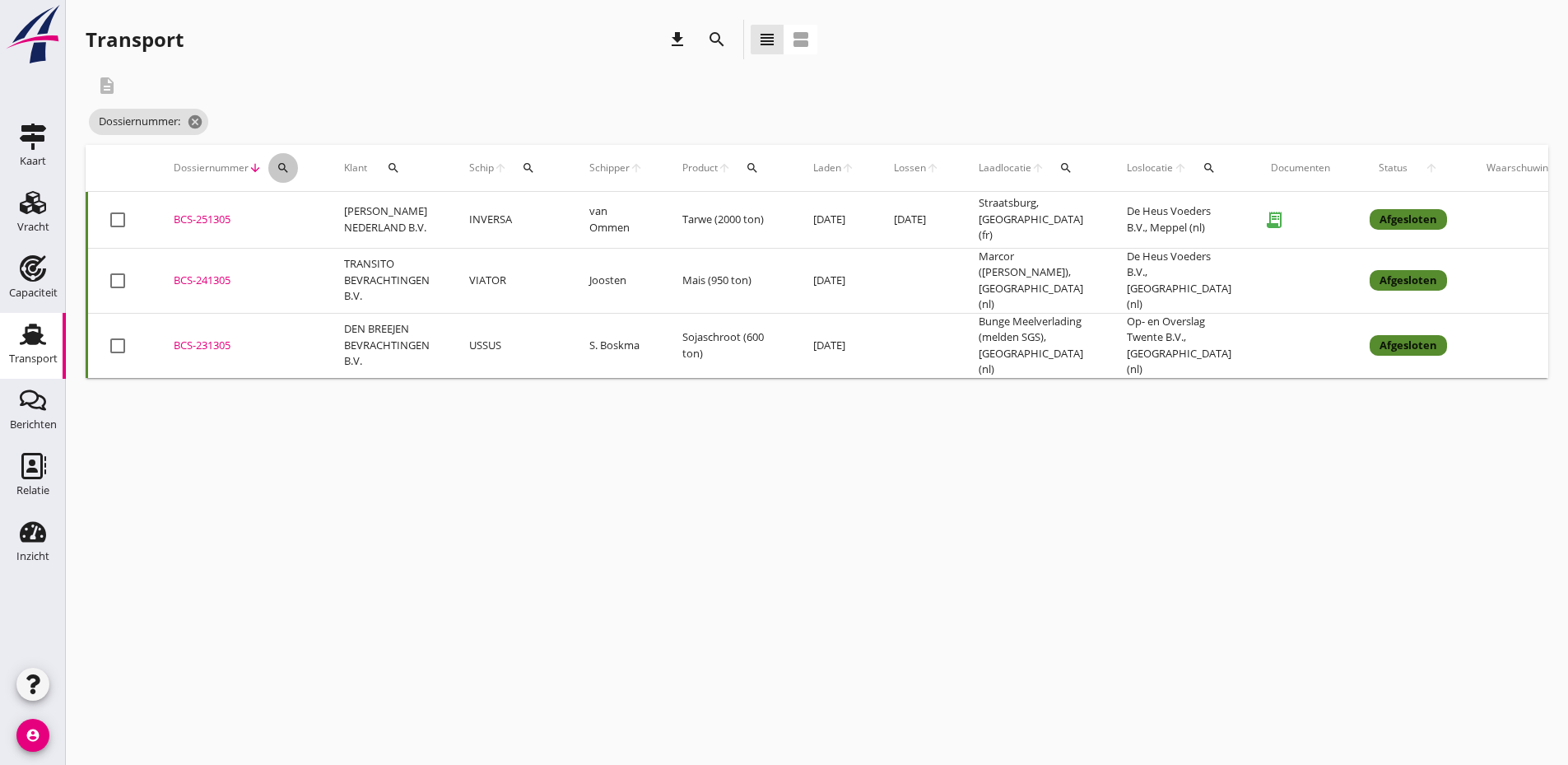
click at [278, 164] on icon "search" at bounding box center [283, 168] width 13 height 13
click at [312, 215] on input "Zoeken op dossiernummer..." at bounding box center [360, 215] width 171 height 27
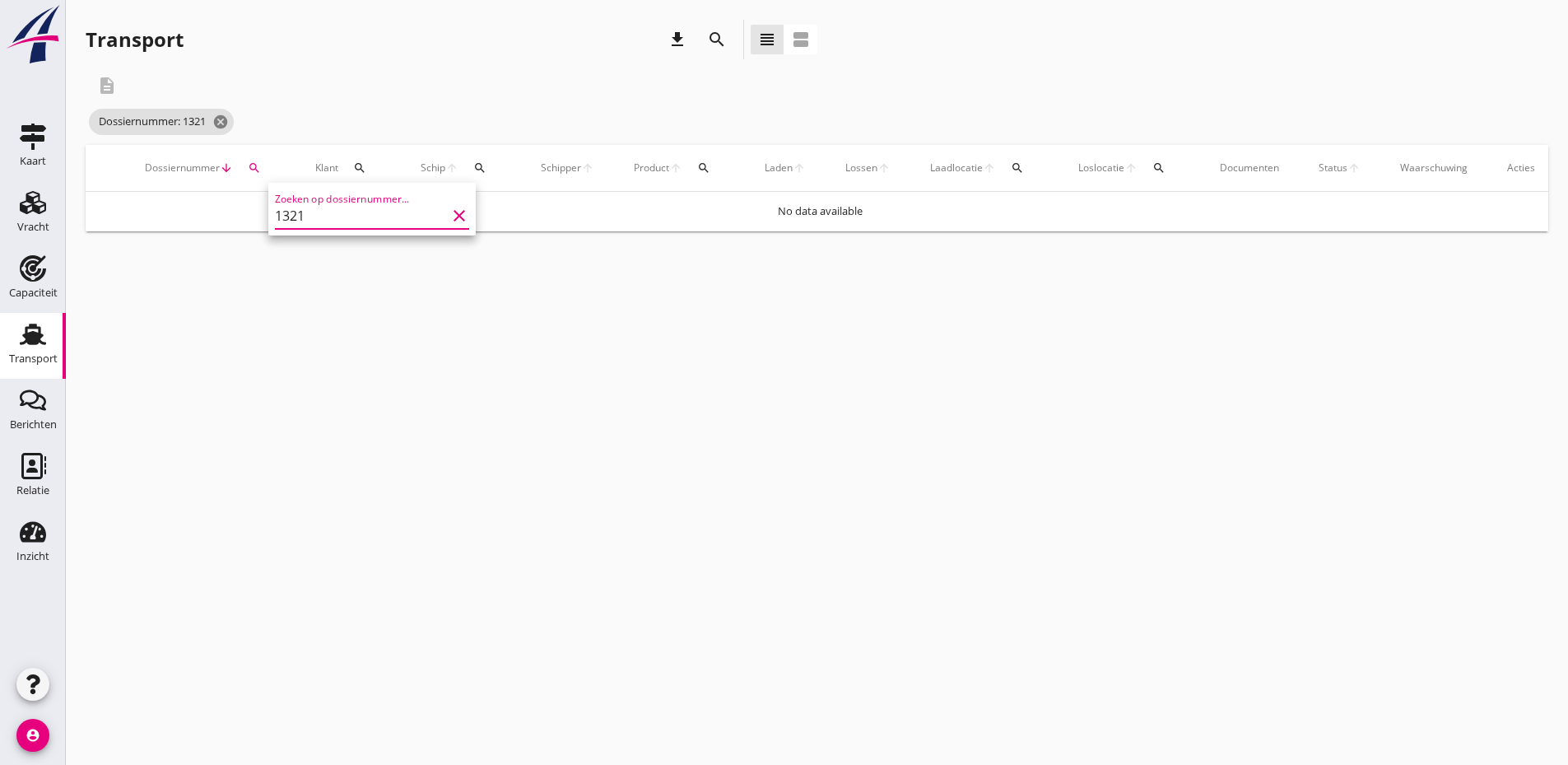
type input "1321"
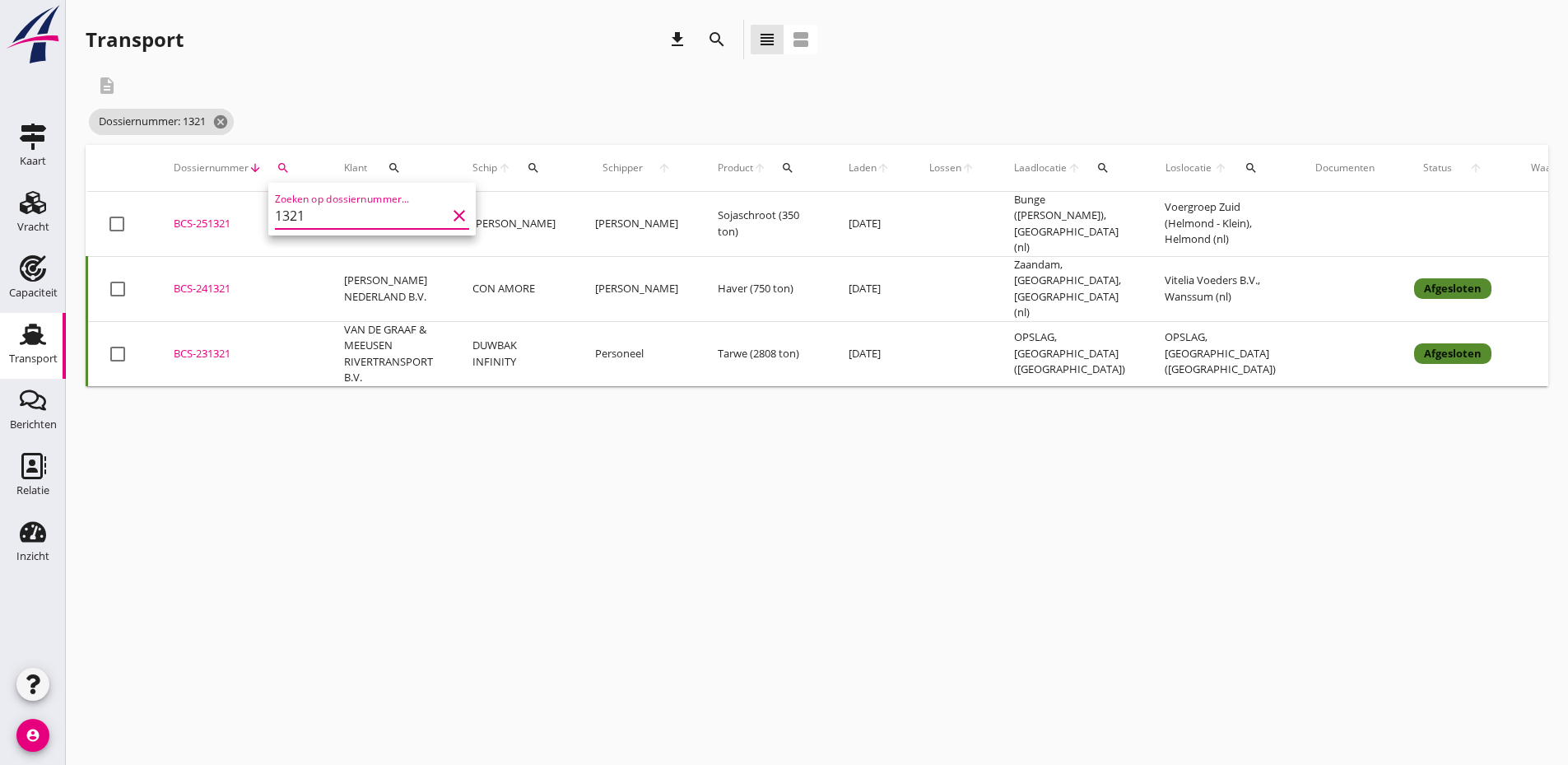
click at [193, 220] on div "BCS-251321" at bounding box center [239, 224] width 131 height 17
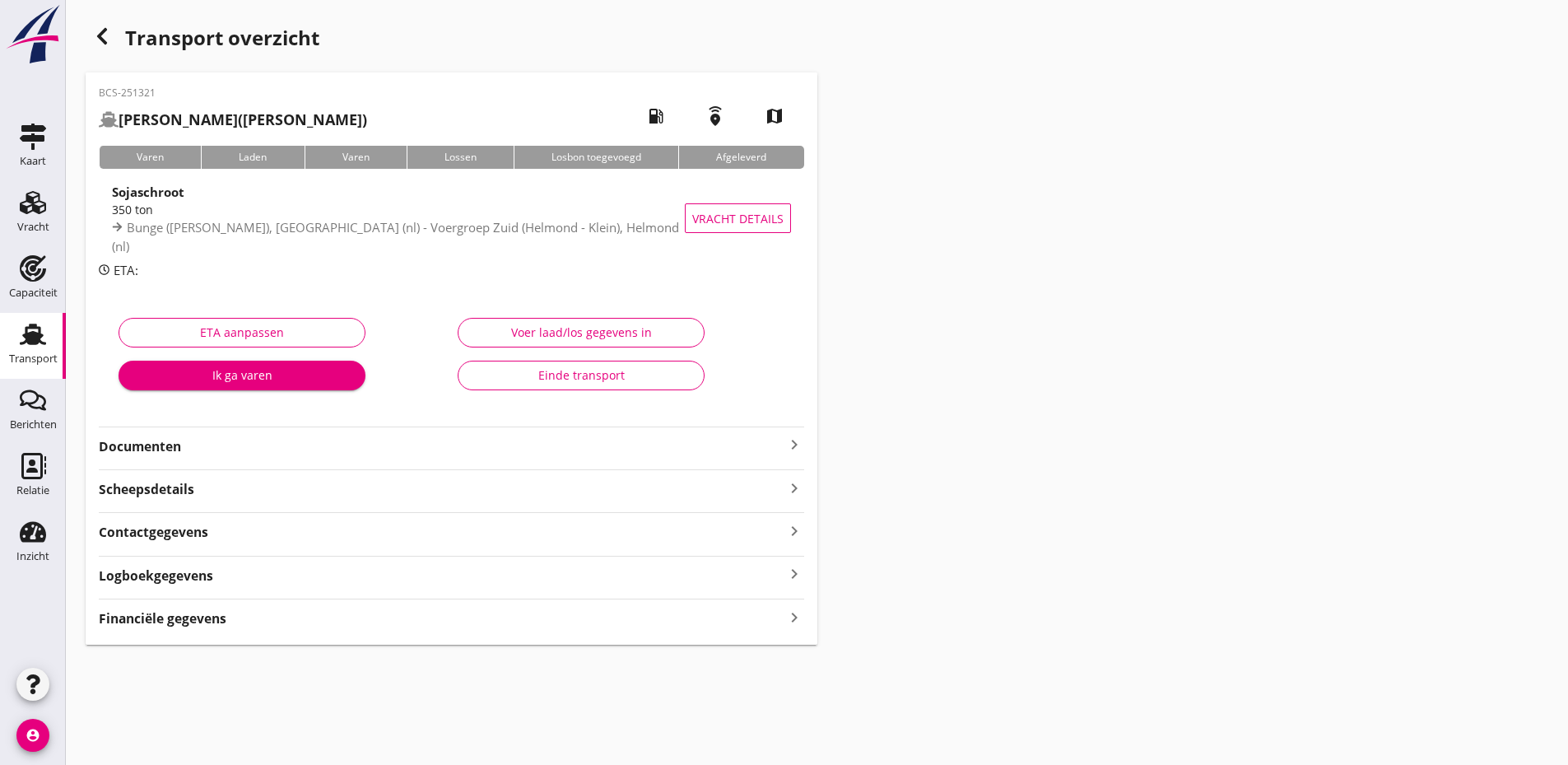
click at [260, 437] on strong "Documenten" at bounding box center [441, 446] width 686 height 19
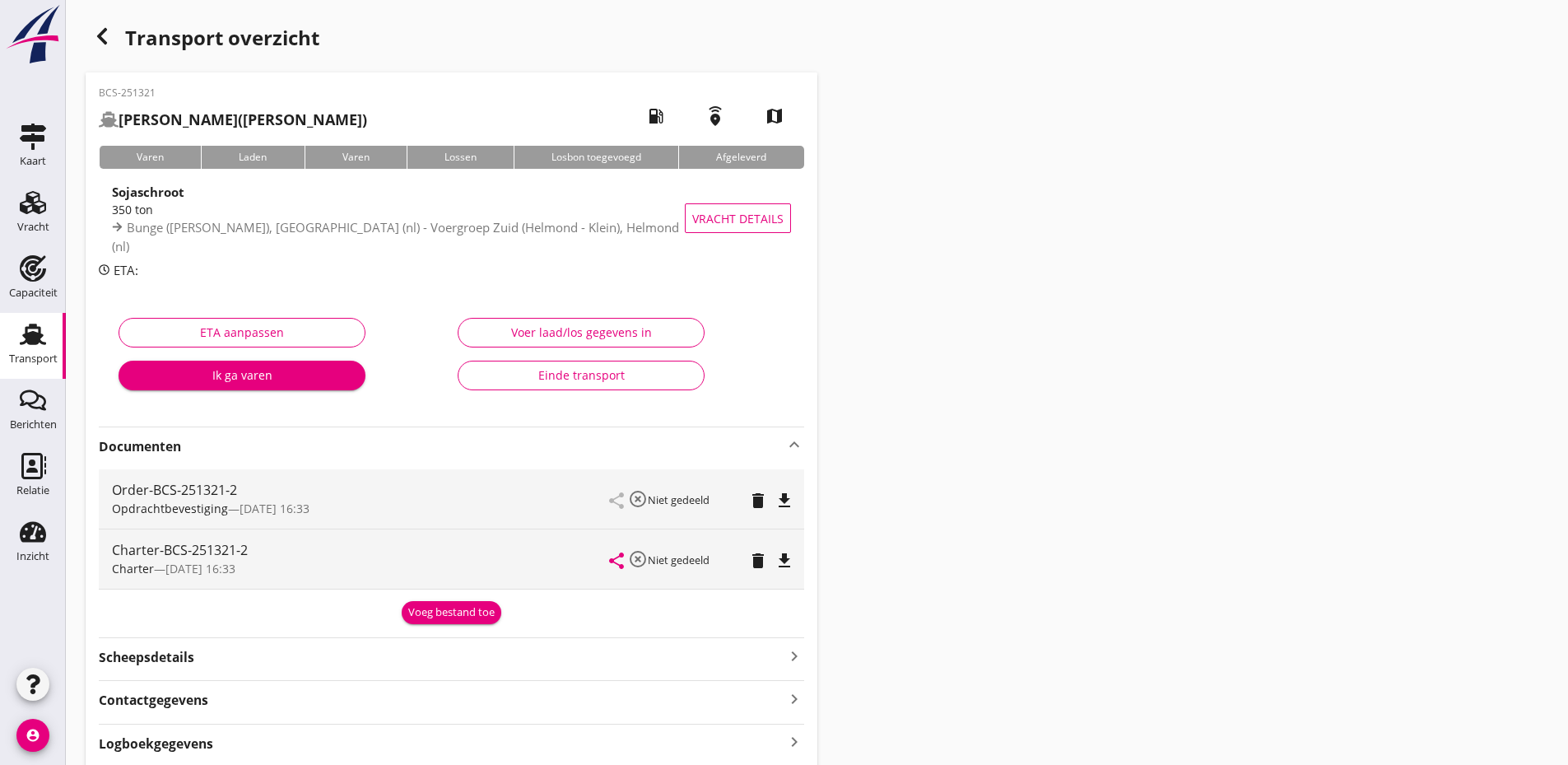
click at [445, 606] on div "Voeg bestand toe" at bounding box center [451, 612] width 86 height 17
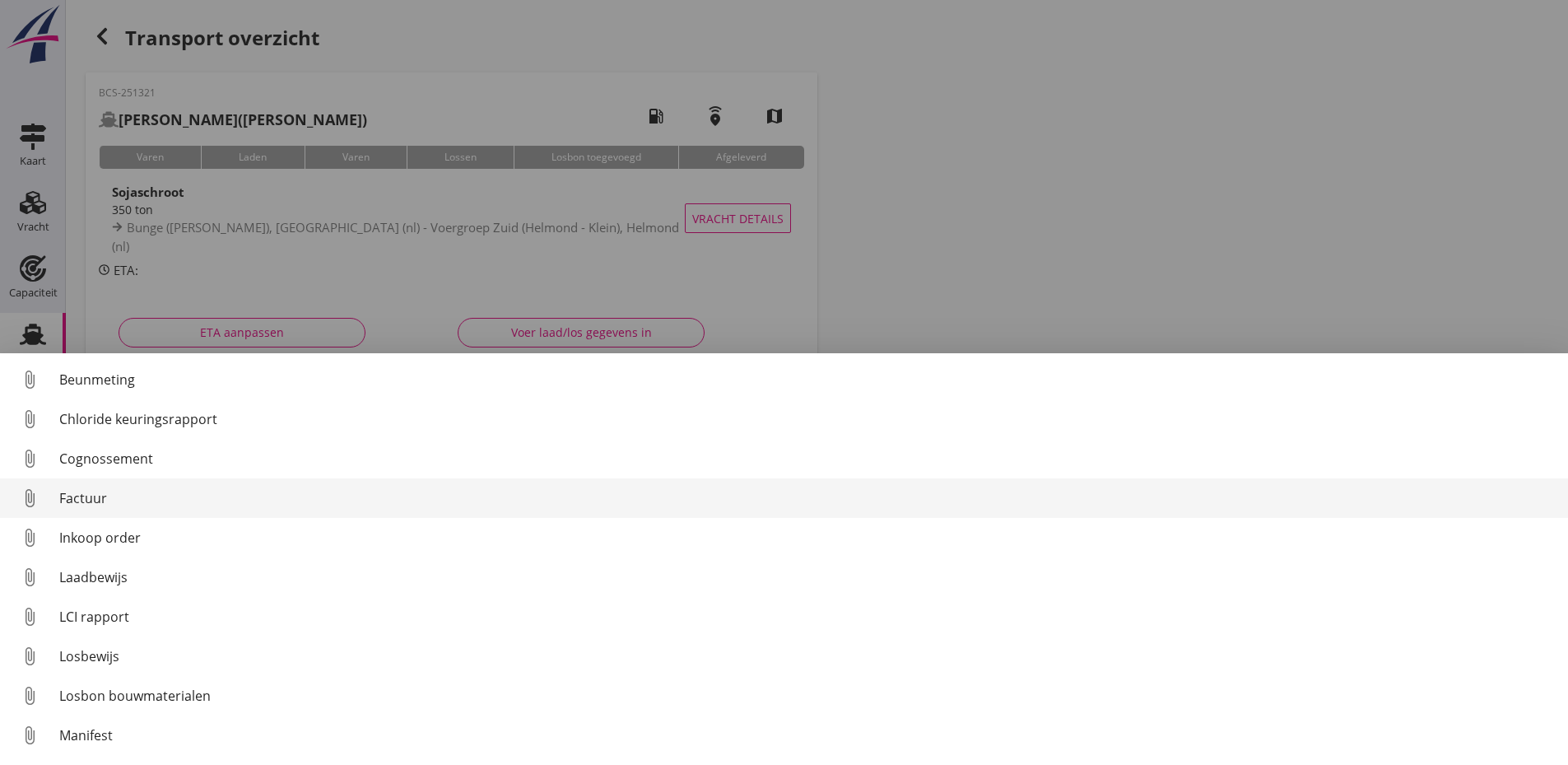
click at [96, 492] on div "Factuur" at bounding box center [806, 497] width 1495 height 19
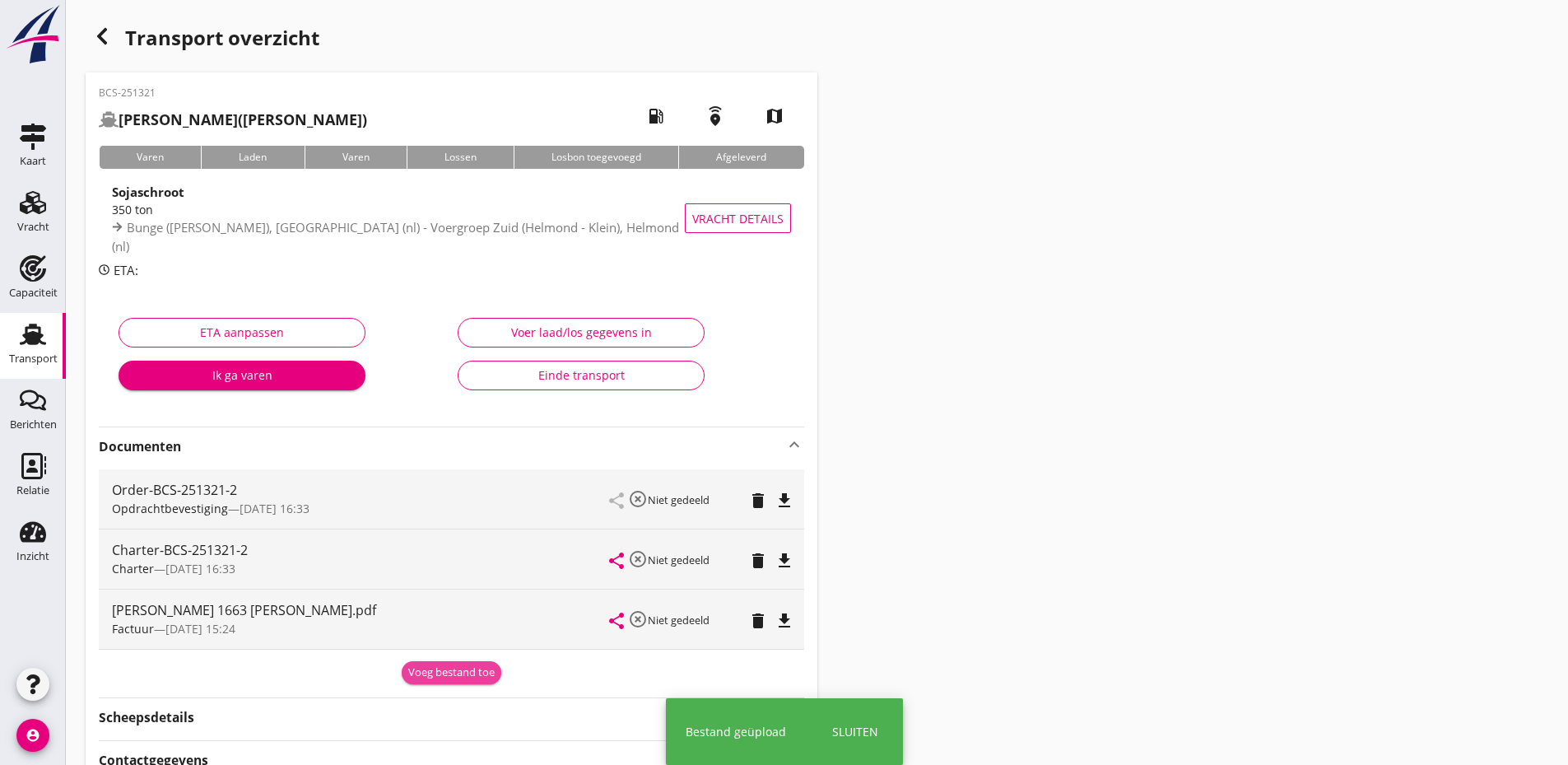
click at [453, 671] on div "Voeg bestand toe" at bounding box center [451, 673] width 86 height 17
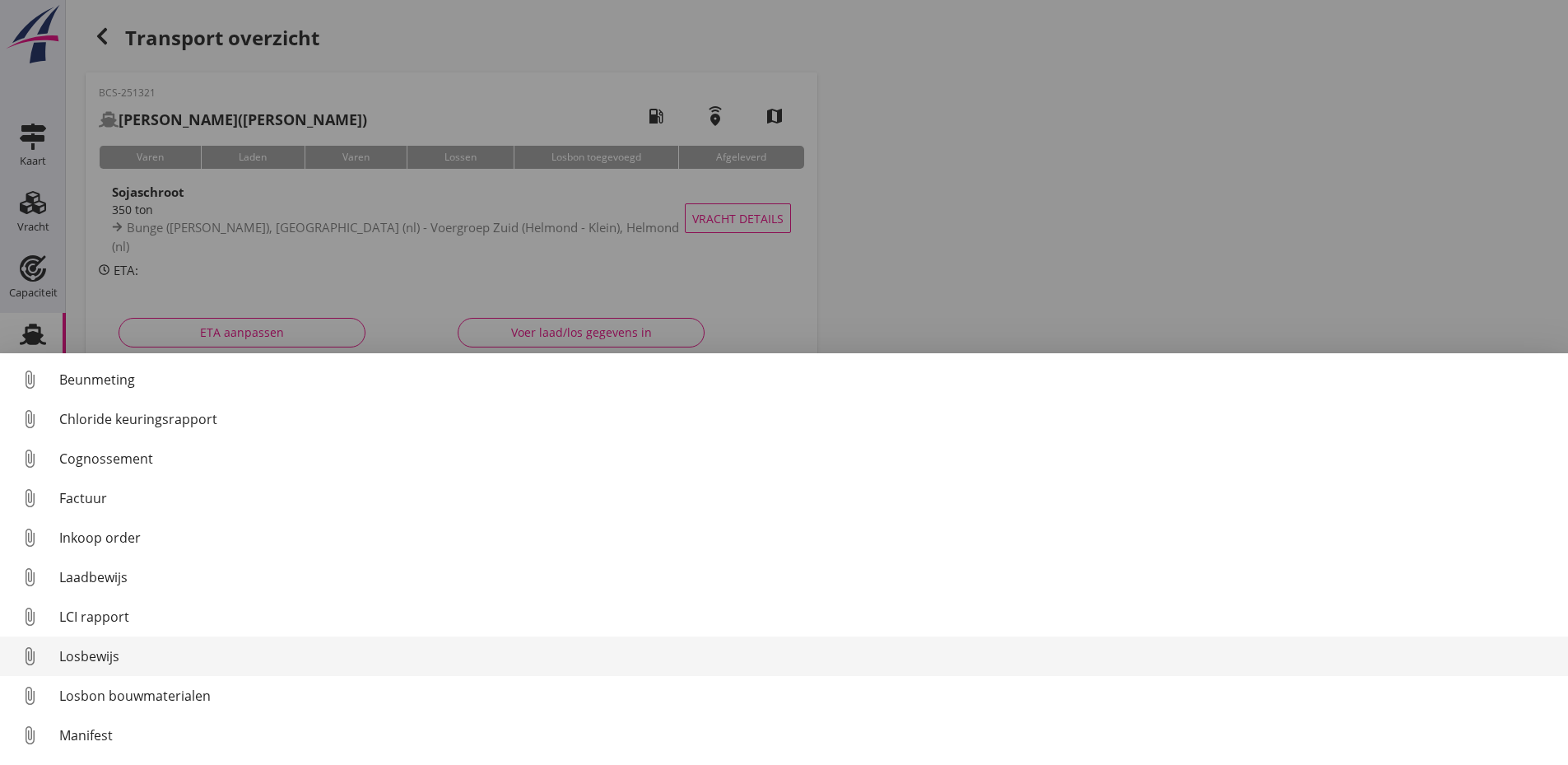
click at [108, 650] on div "Losbewijs" at bounding box center [806, 656] width 1495 height 19
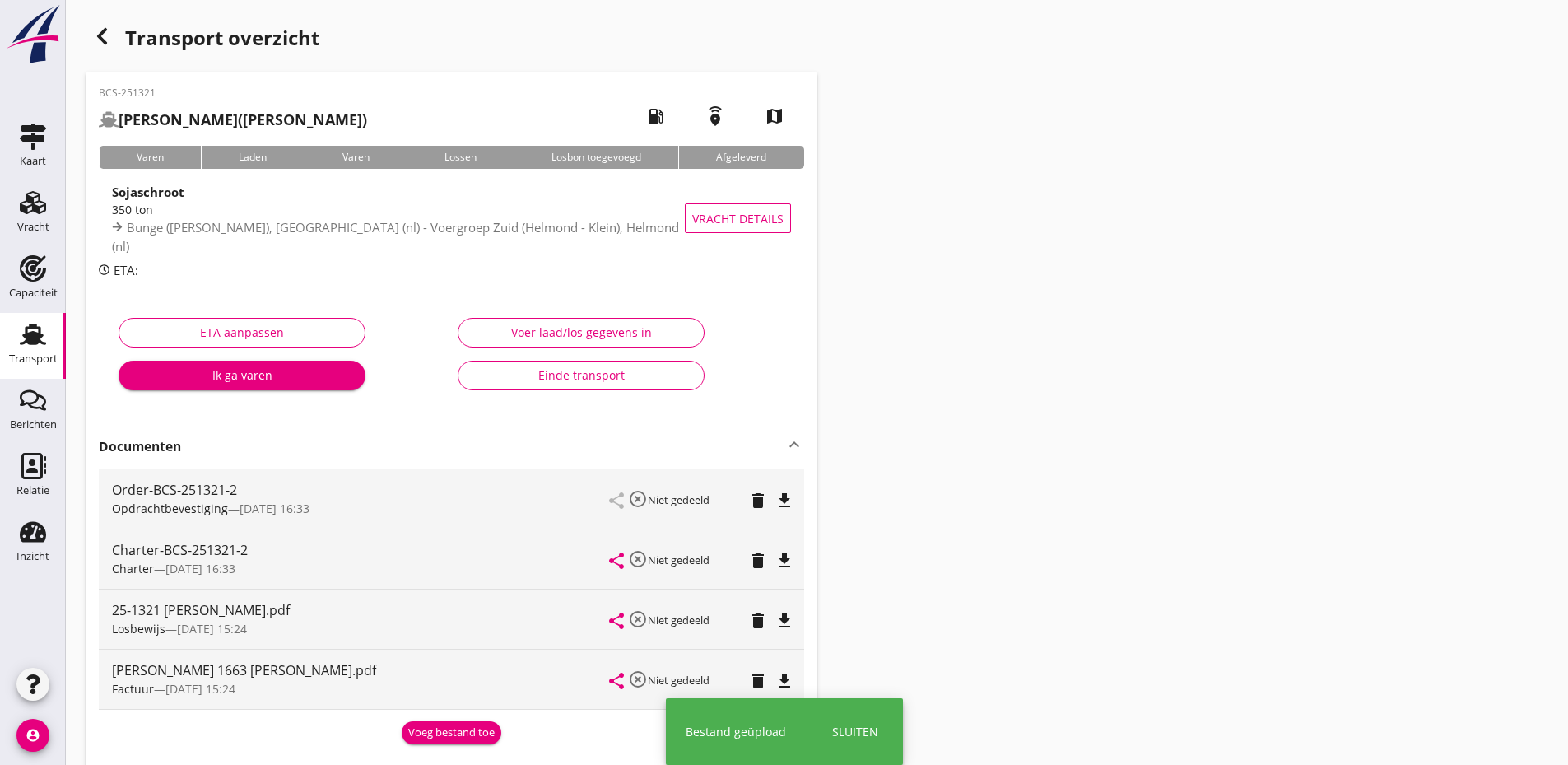
click at [466, 725] on div "Voeg bestand toe" at bounding box center [451, 733] width 86 height 17
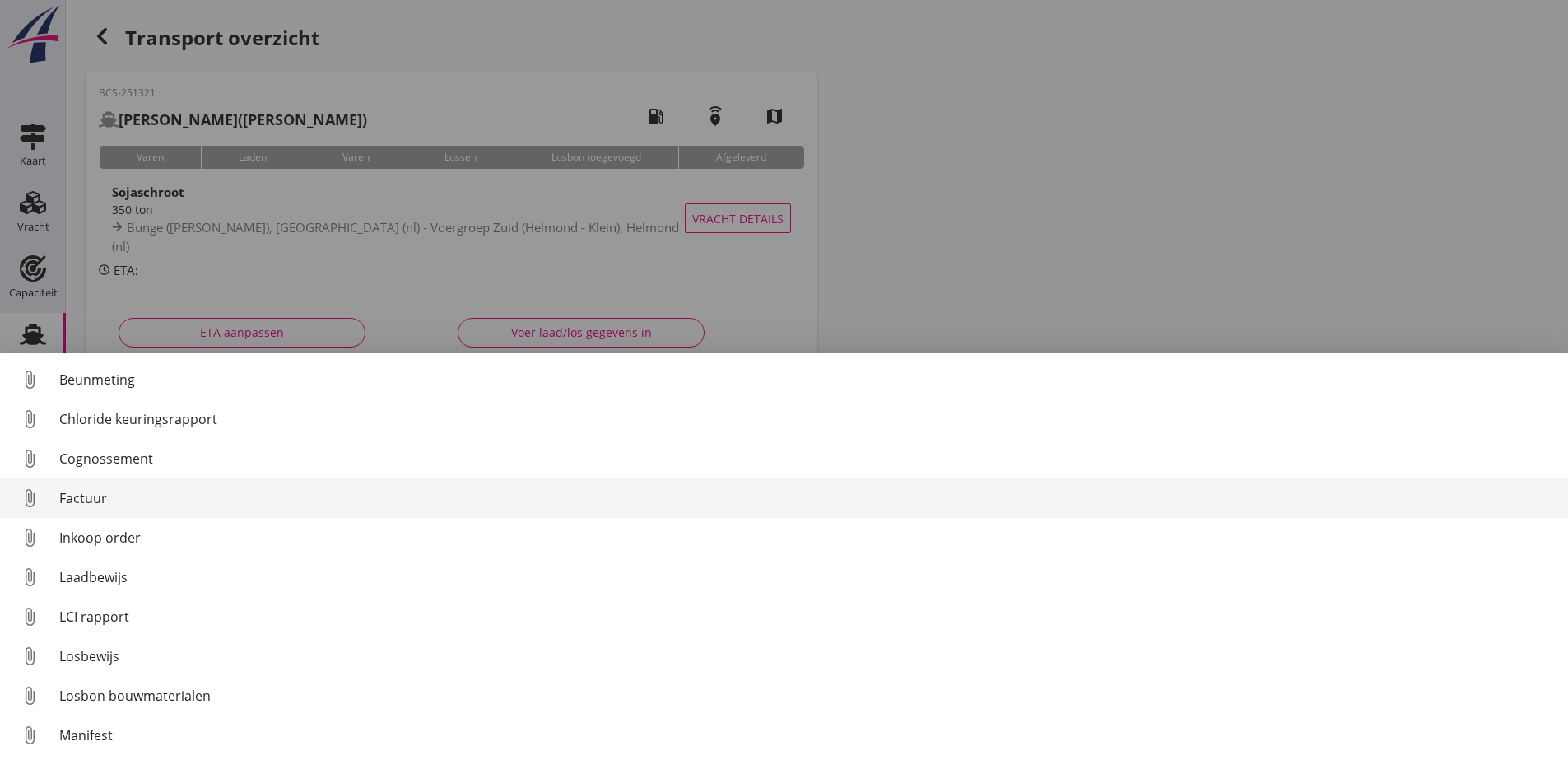
click at [98, 494] on div "Factuur" at bounding box center [806, 497] width 1495 height 19
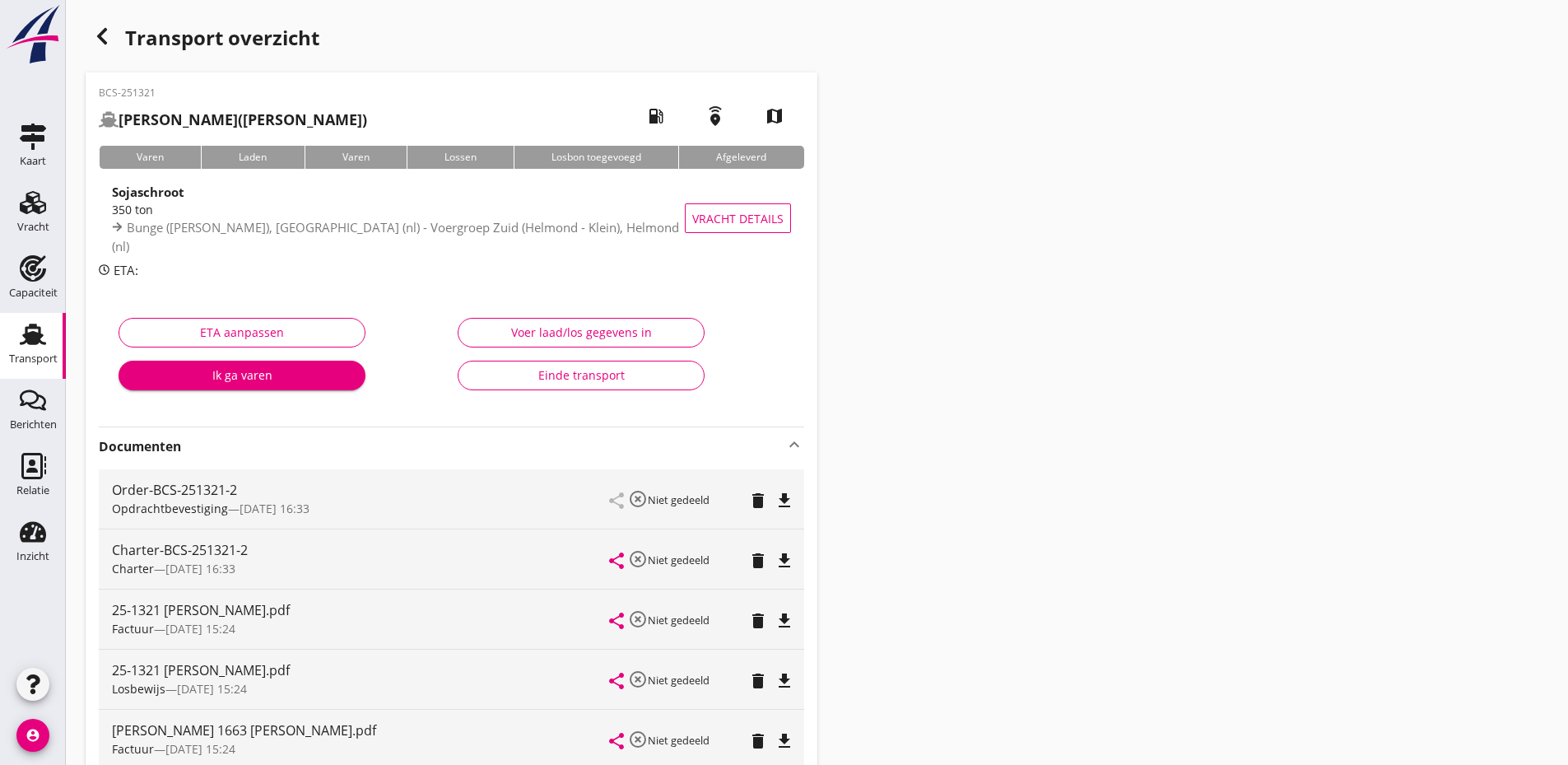
click at [571, 380] on div "Einde transport" at bounding box center [581, 374] width 219 height 17
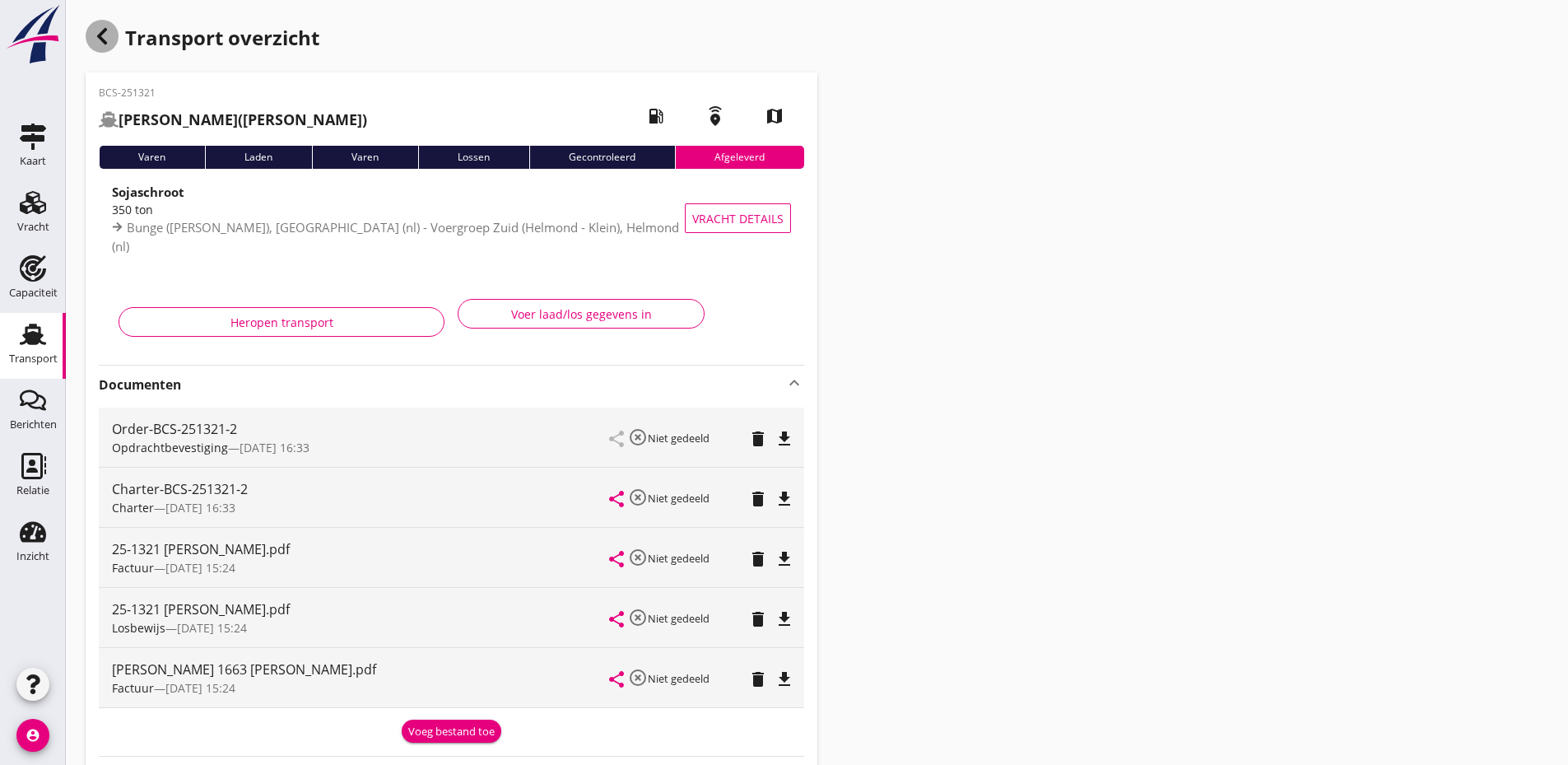
drag, startPoint x: 99, startPoint y: 36, endPoint x: 979, endPoint y: 756, distance: 1137.0
click at [100, 36] on use "button" at bounding box center [102, 36] width 10 height 17
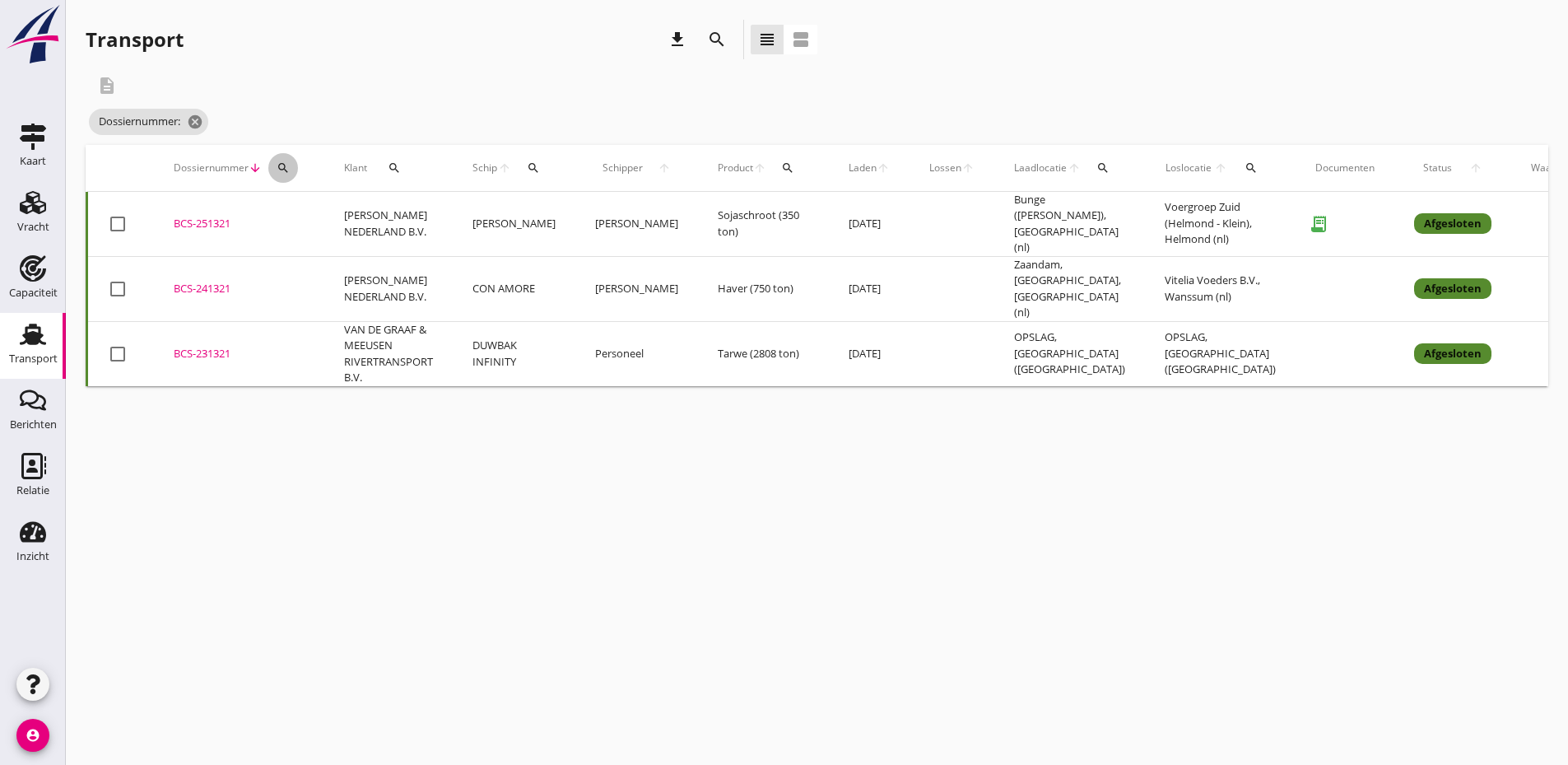
click at [276, 160] on button "search" at bounding box center [283, 168] width 29 height 29
click at [336, 214] on input "Zoeken op dossiernummer..." at bounding box center [360, 215] width 171 height 27
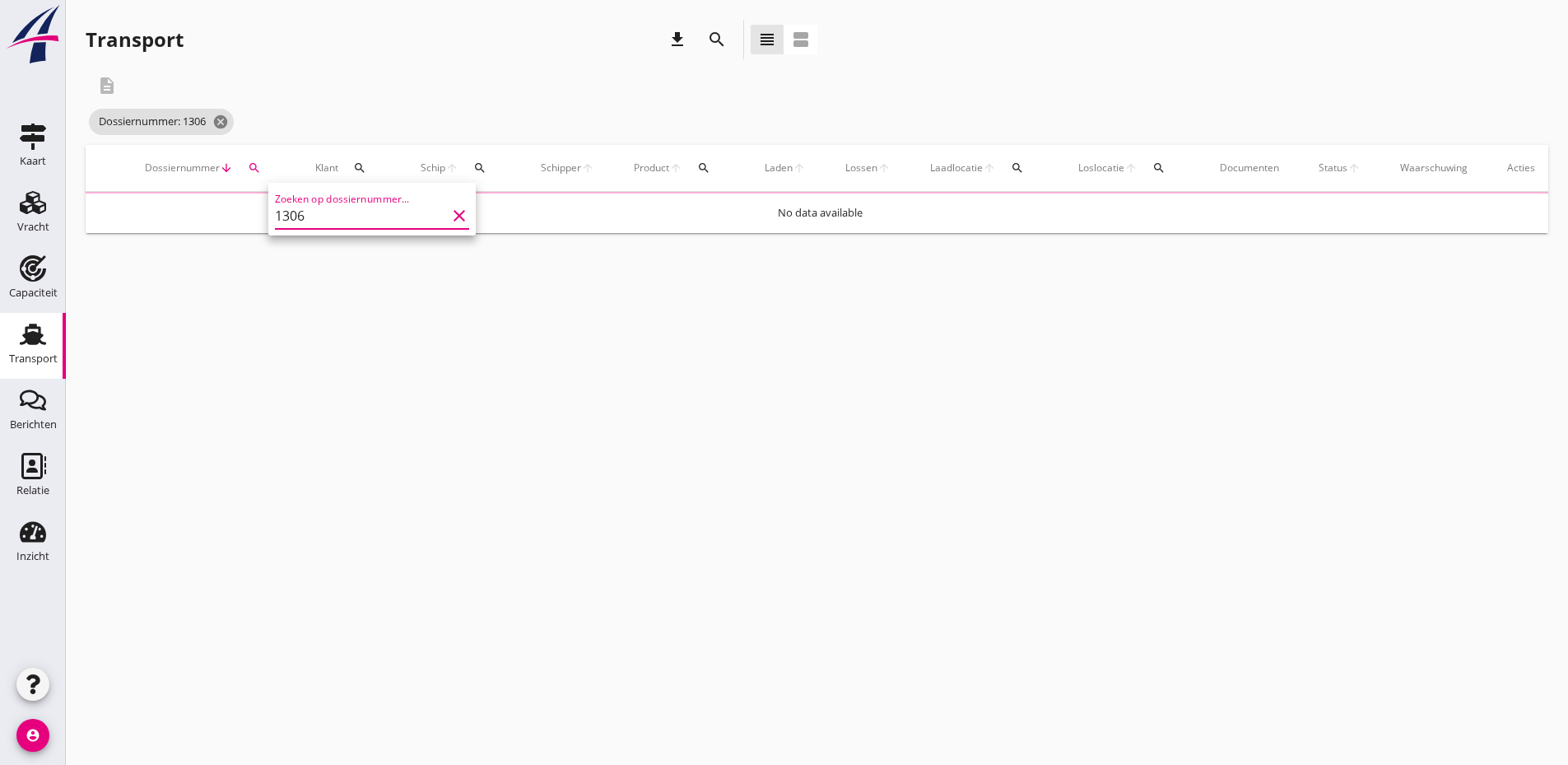
type input "1306"
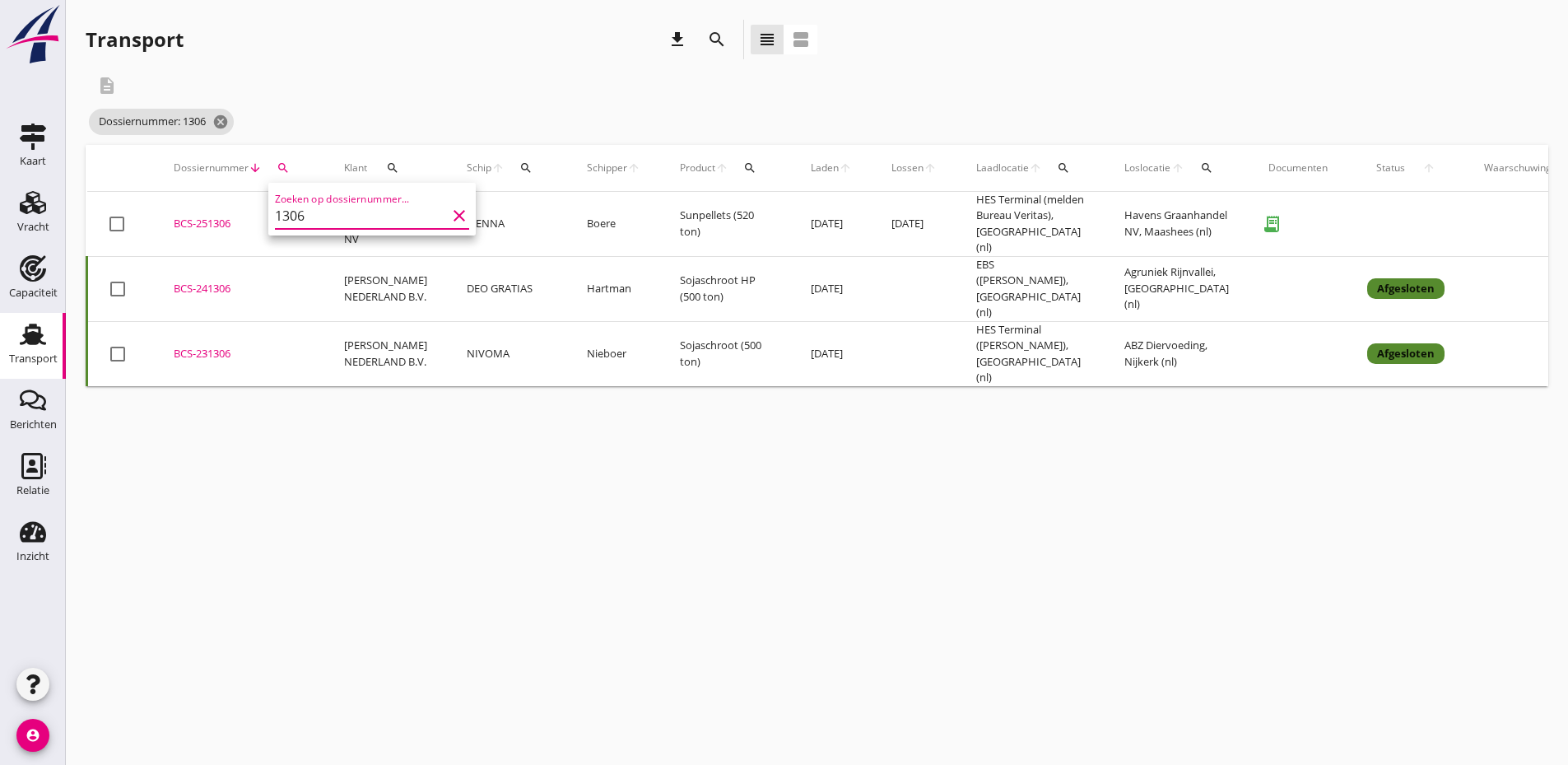
click at [449, 217] on icon "clear" at bounding box center [459, 215] width 19 height 19
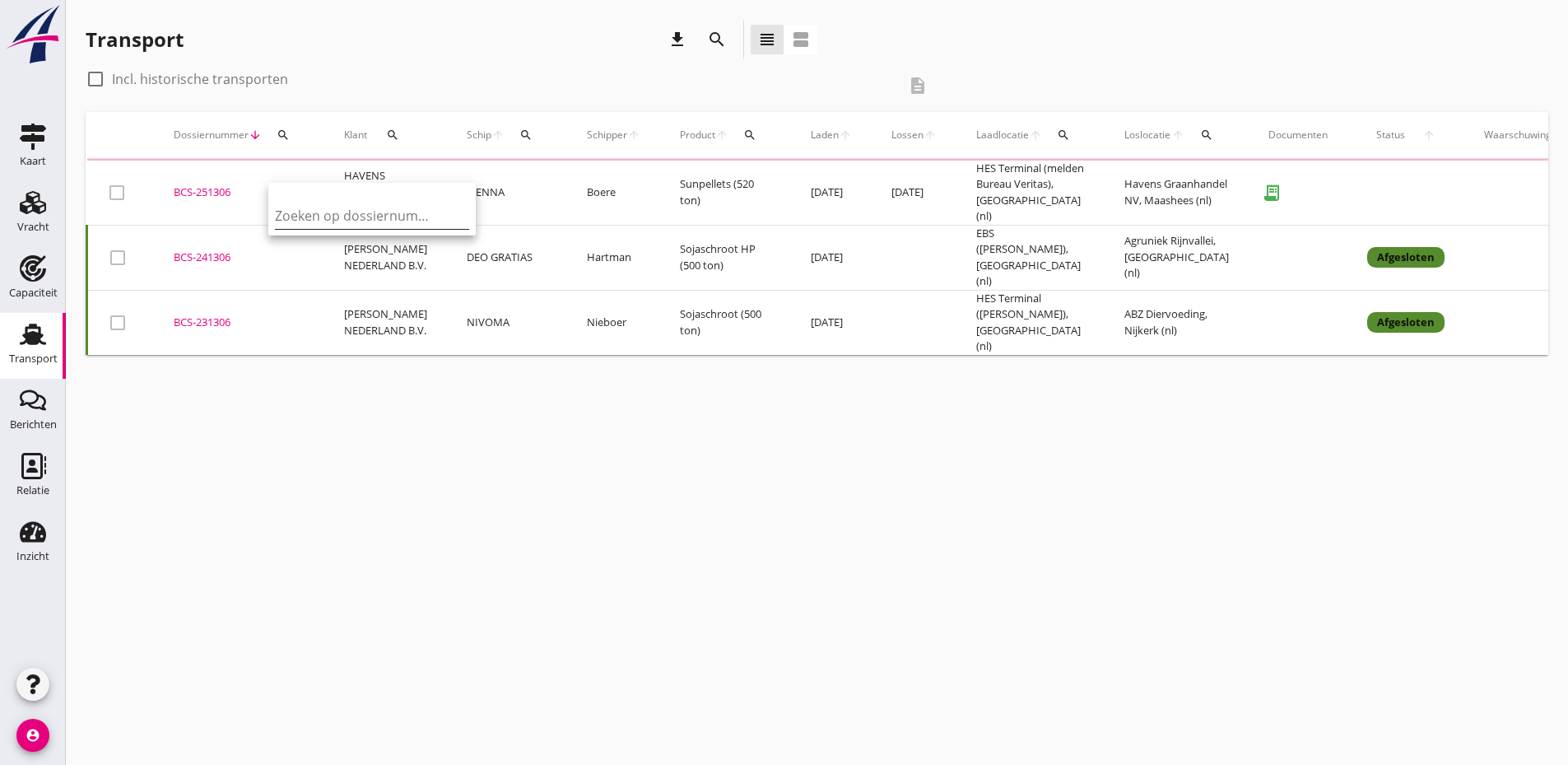
click at [212, 187] on div "BCS-251306" at bounding box center [239, 193] width 131 height 17
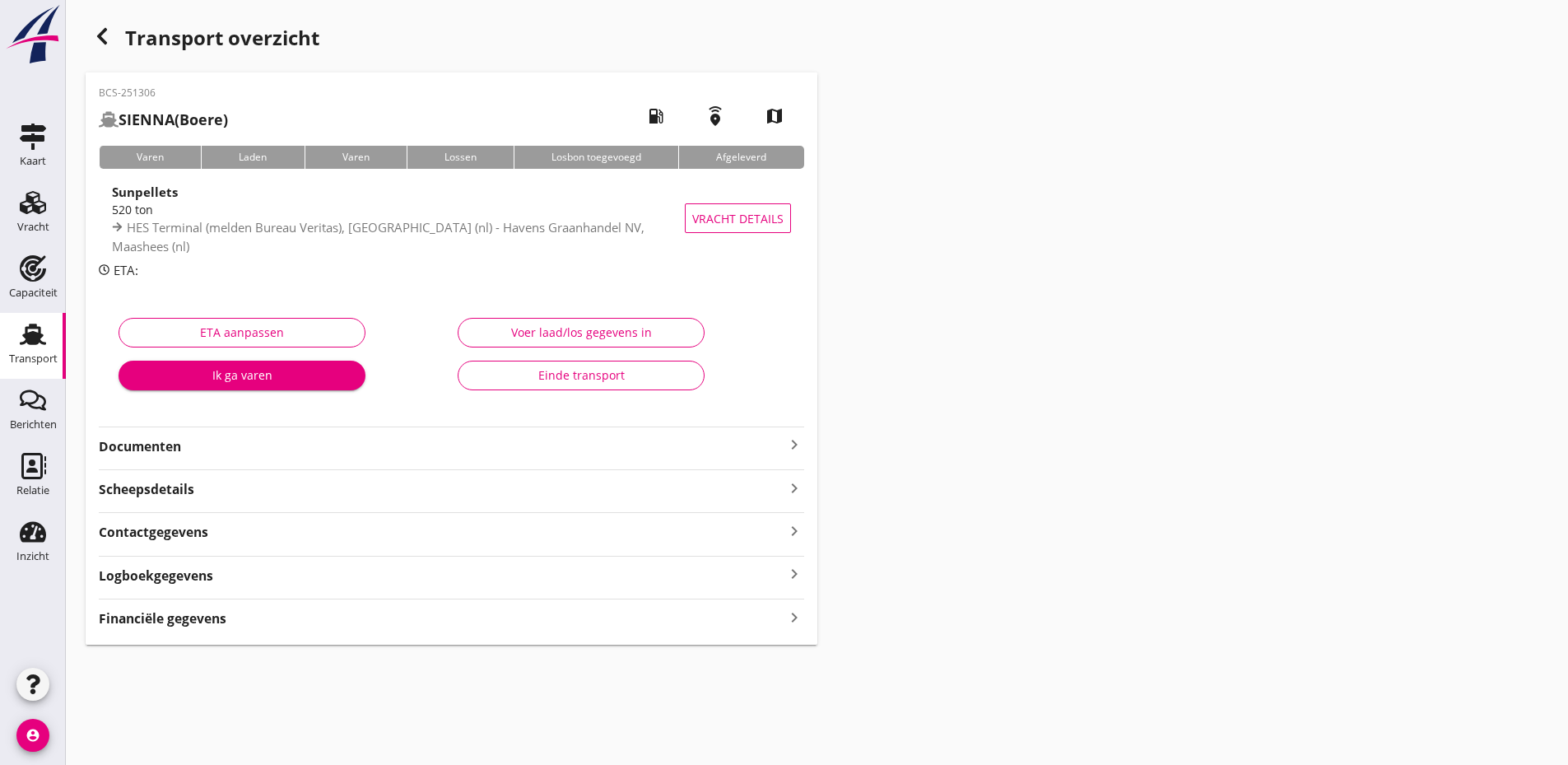
click at [310, 455] on strong "Documenten" at bounding box center [441, 446] width 686 height 19
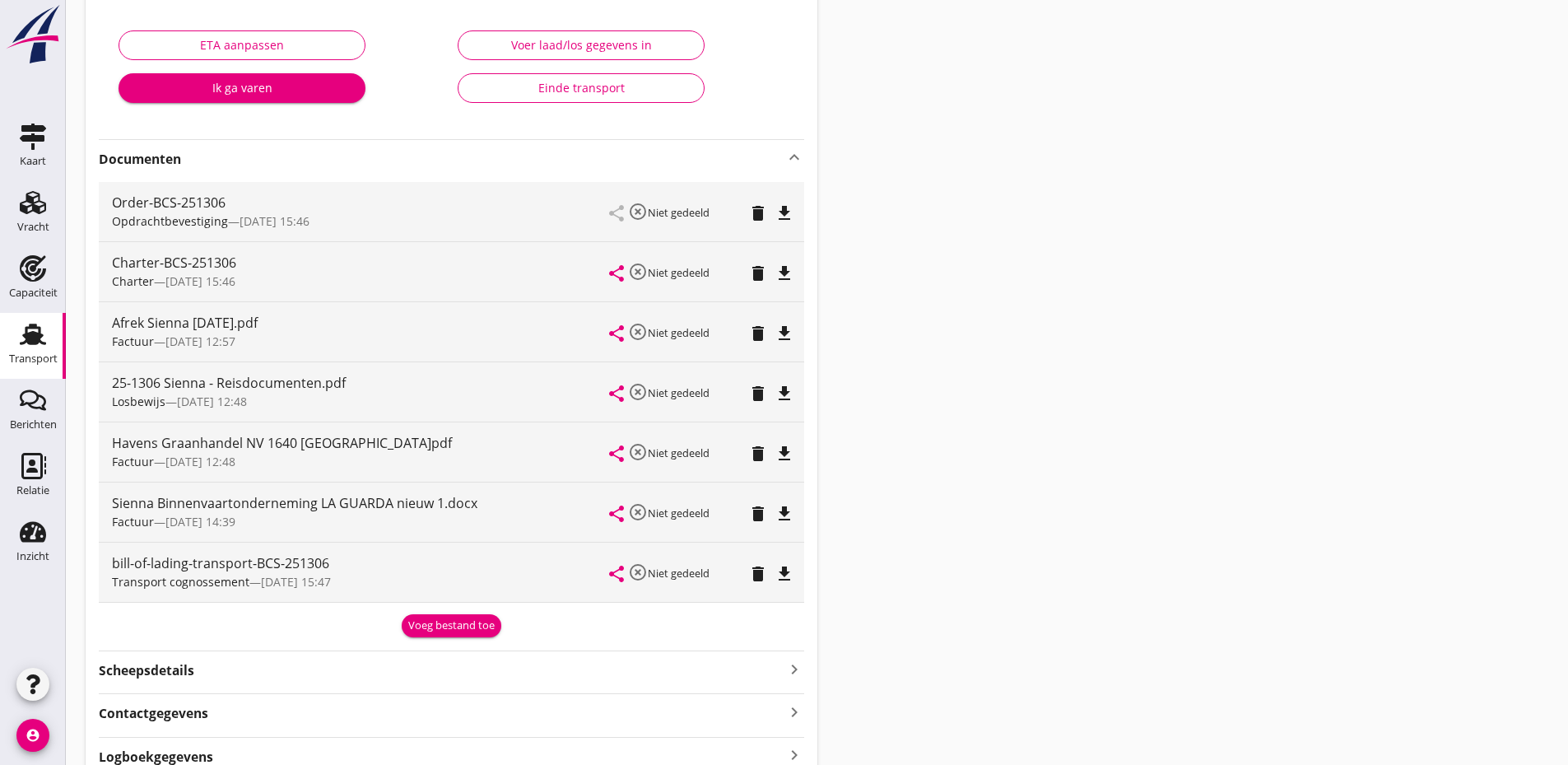
scroll to position [329, 0]
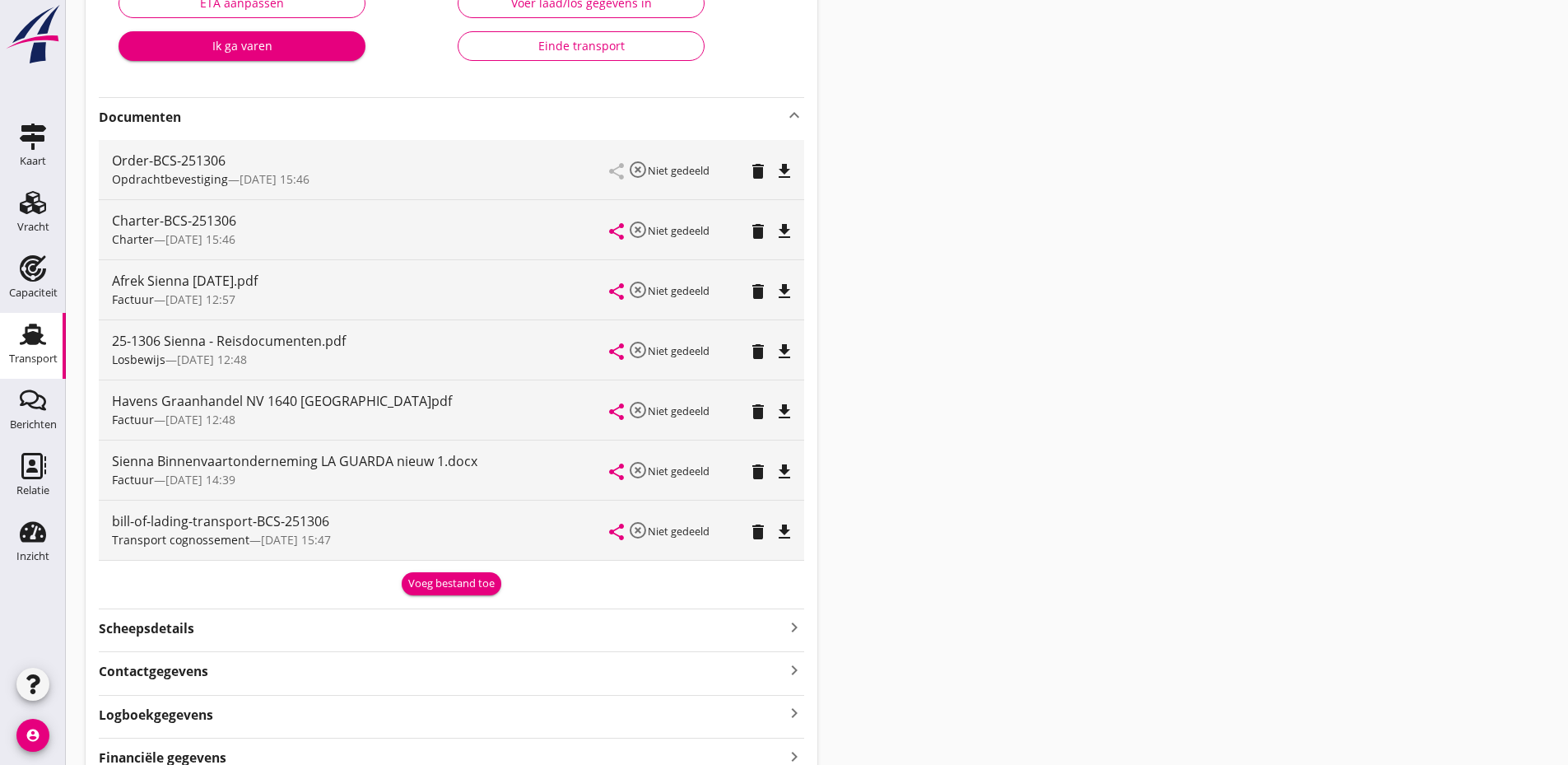
click at [458, 581] on div "Voeg bestand toe" at bounding box center [451, 584] width 86 height 17
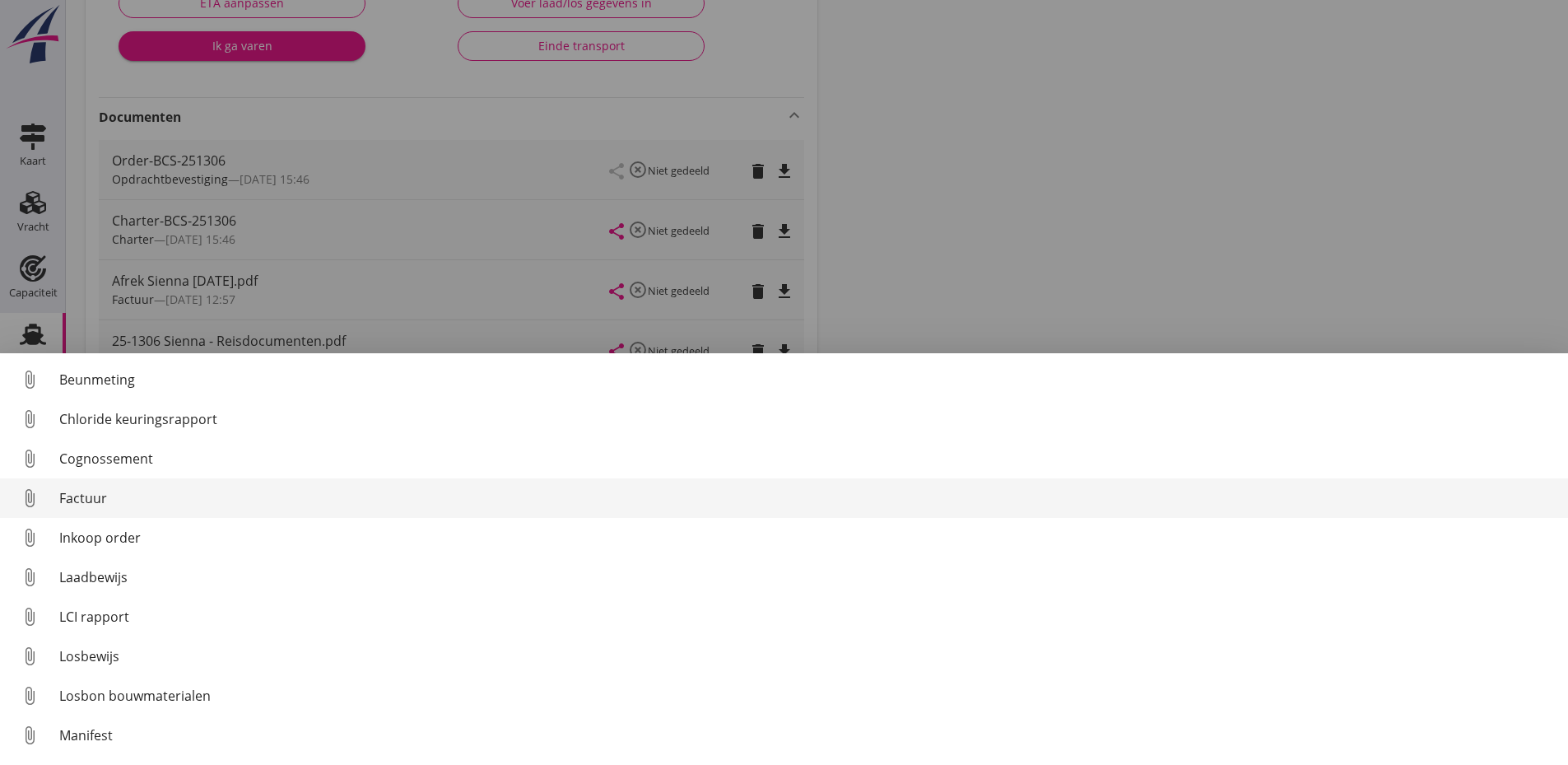
click at [62, 487] on link "attach_file Factuur" at bounding box center [784, 497] width 1568 height 40
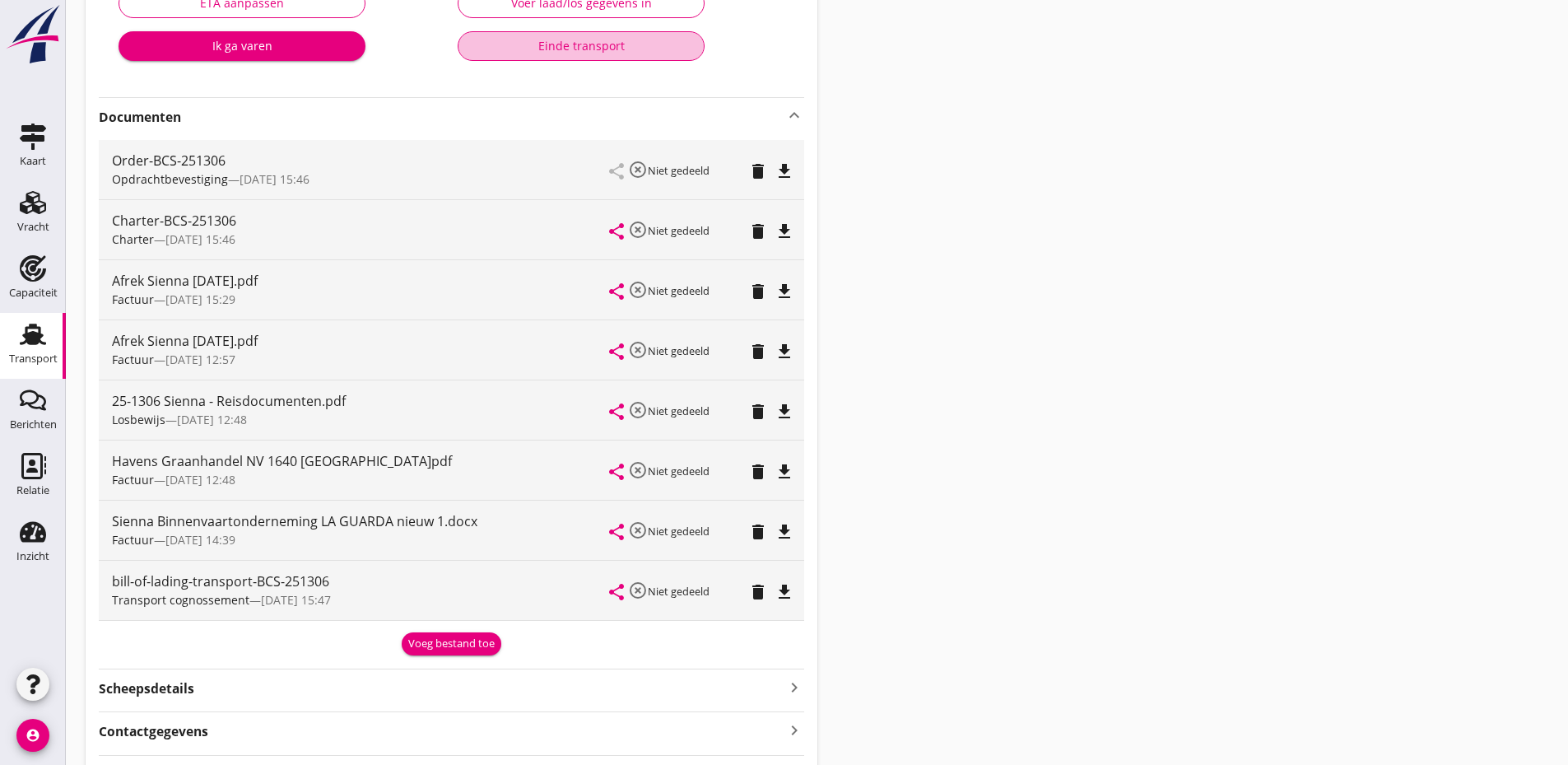
click at [578, 53] on div "Einde transport" at bounding box center [581, 45] width 219 height 17
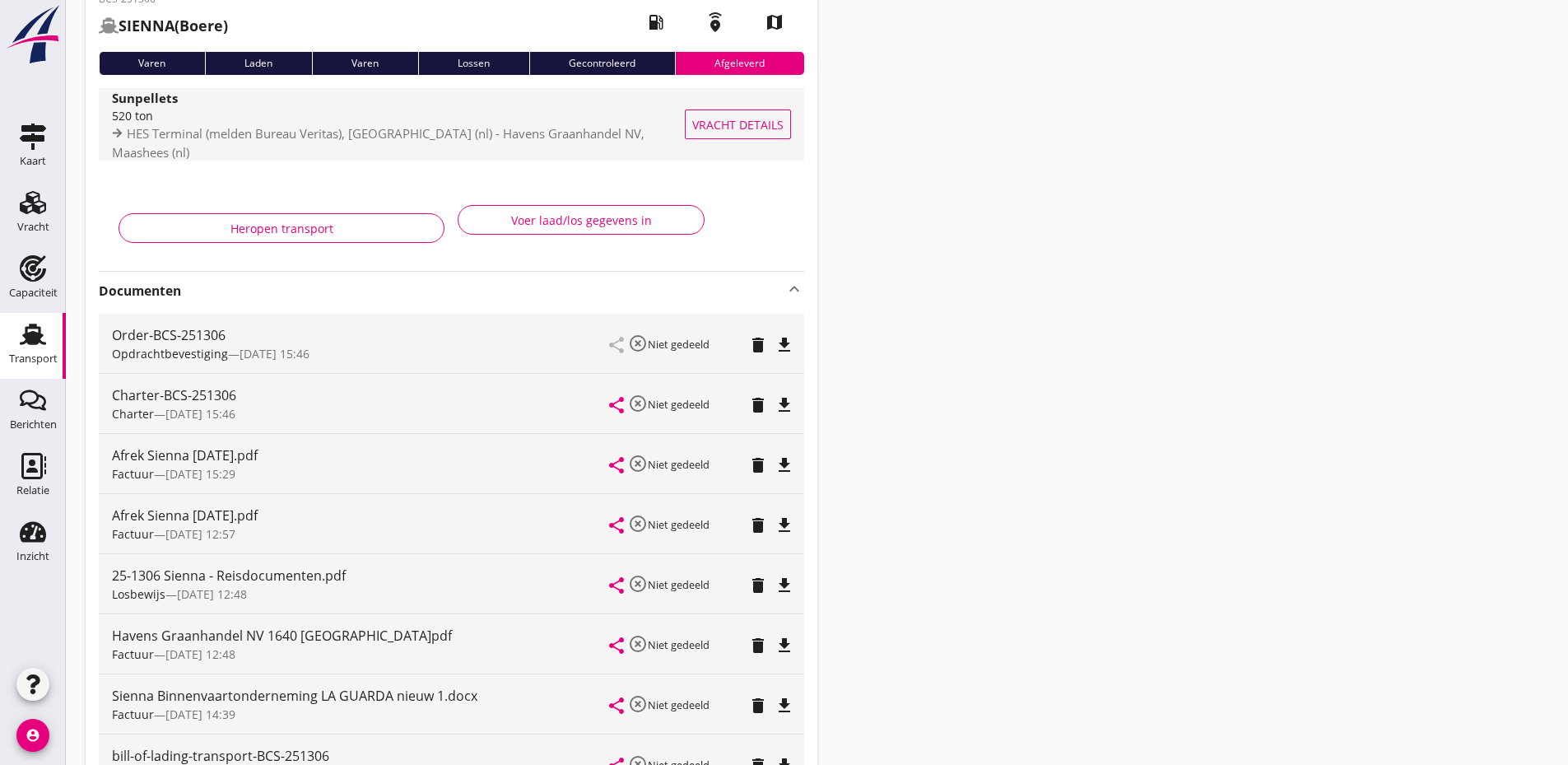
scroll to position [0, 0]
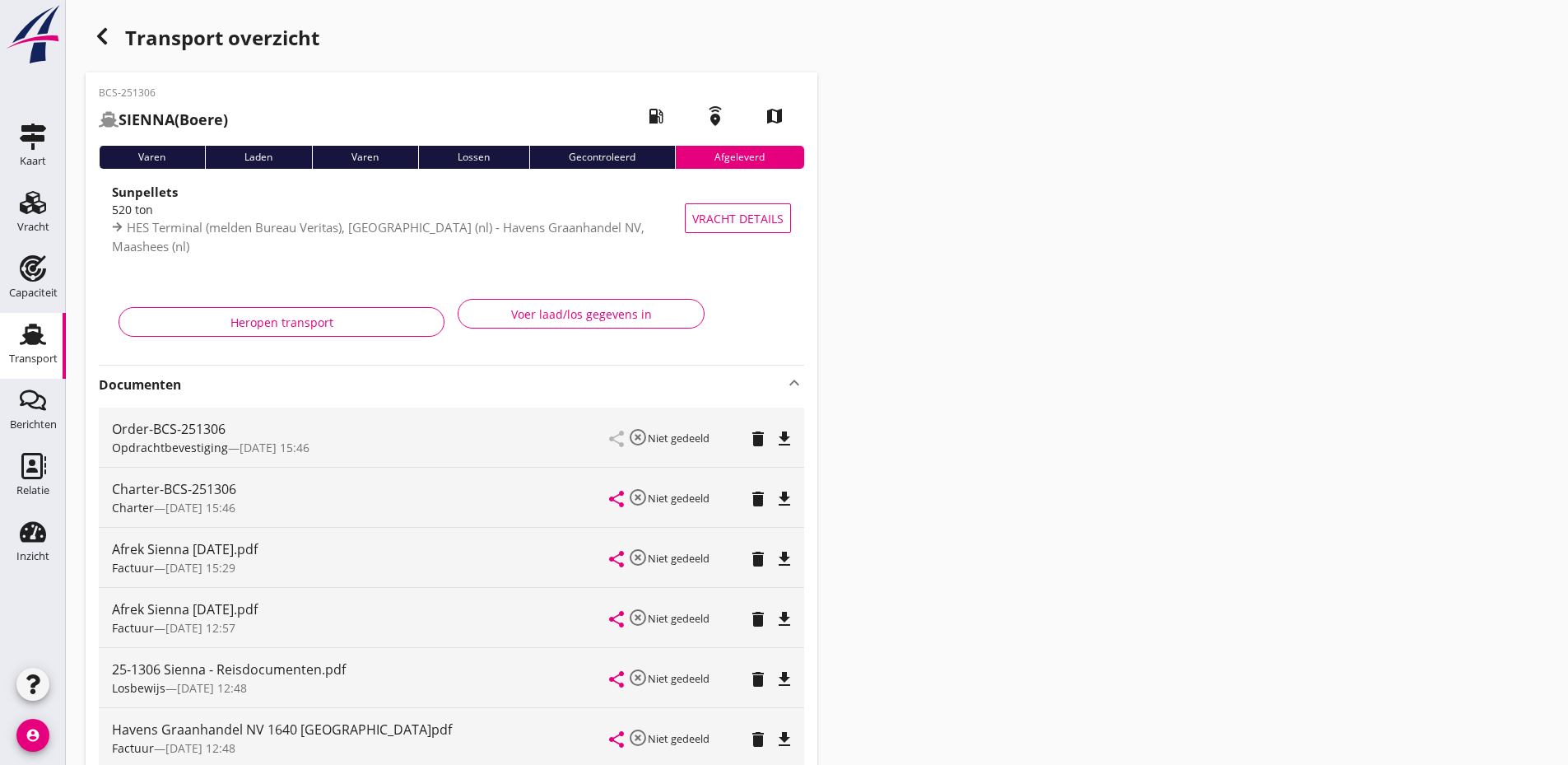
click at [96, 33] on icon "button" at bounding box center [101, 36] width 19 height 19
